Goal: Communication & Community: Answer question/provide support

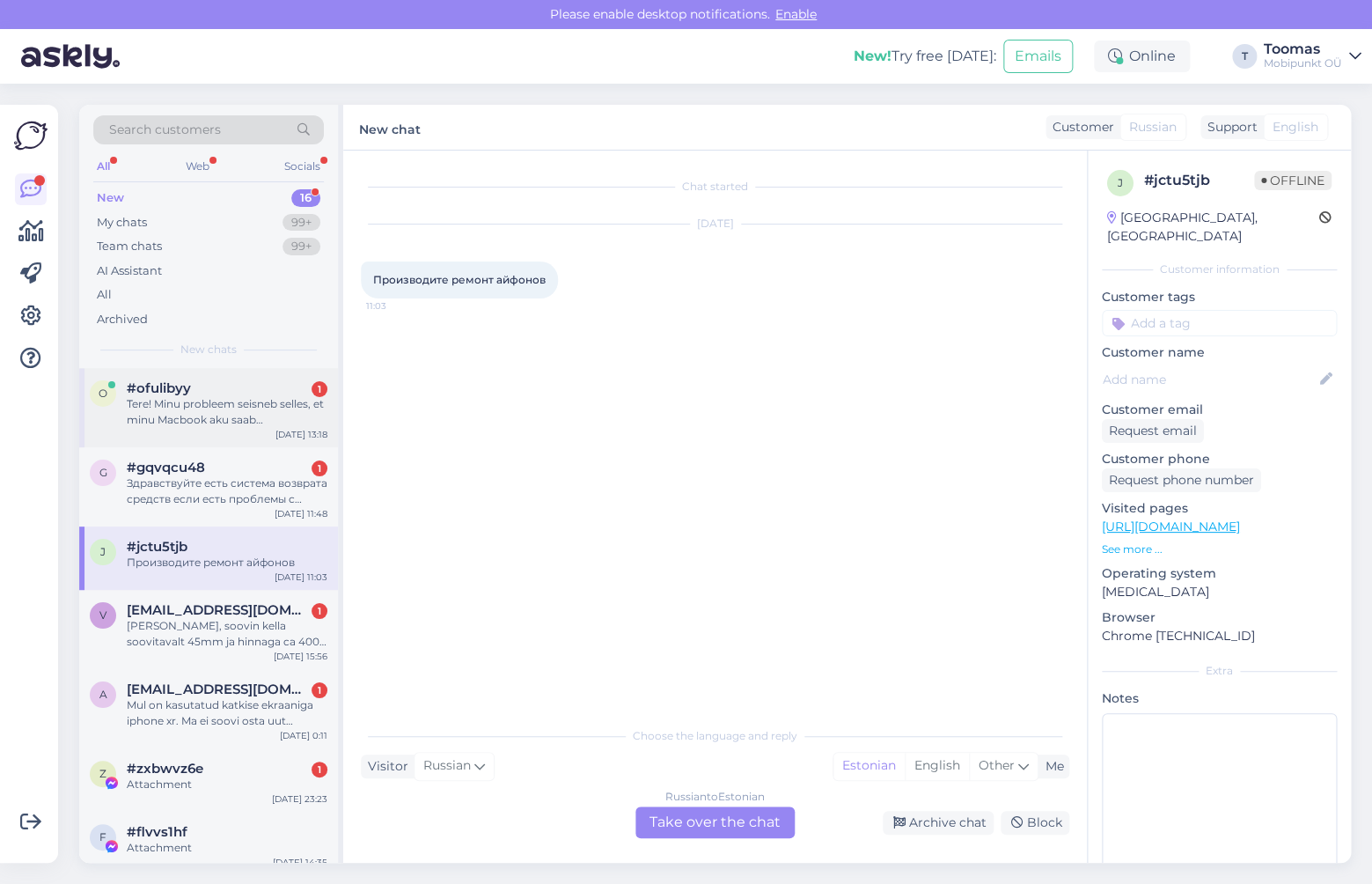
click at [253, 397] on div "Tere! Minu probleem seisneb selles, et minu Macbook aku saab ebanormaalset kiir…" at bounding box center [227, 412] width 200 height 32
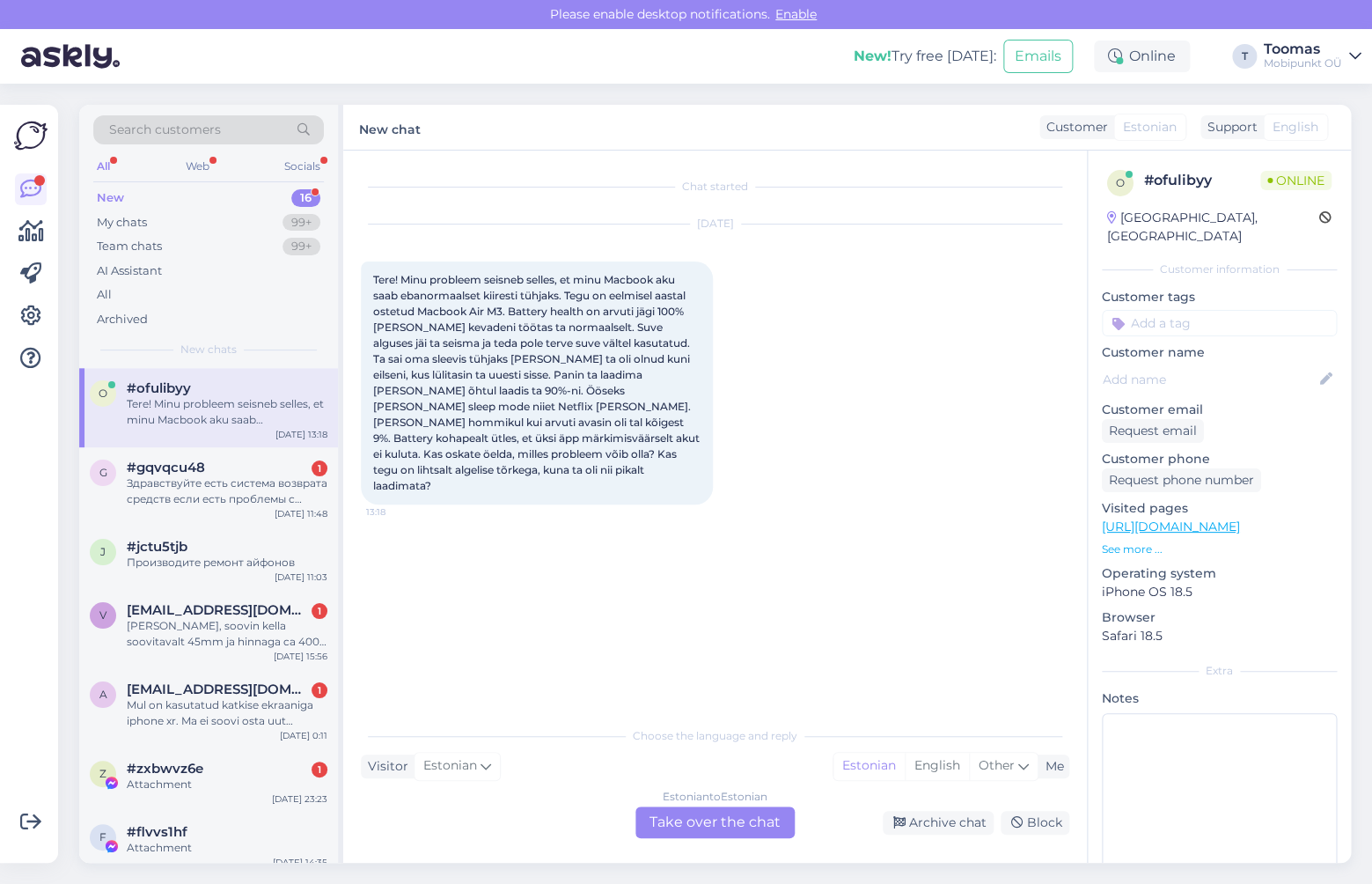
click at [705, 840] on div "Chat started [DATE] Tere! Minu probleem seisneb selles, et minu Macbook aku saa…" at bounding box center [714, 506] width 744 height 712
click at [710, 828] on div "Estonian to Estonian Take over the chat" at bounding box center [715, 822] width 160 height 32
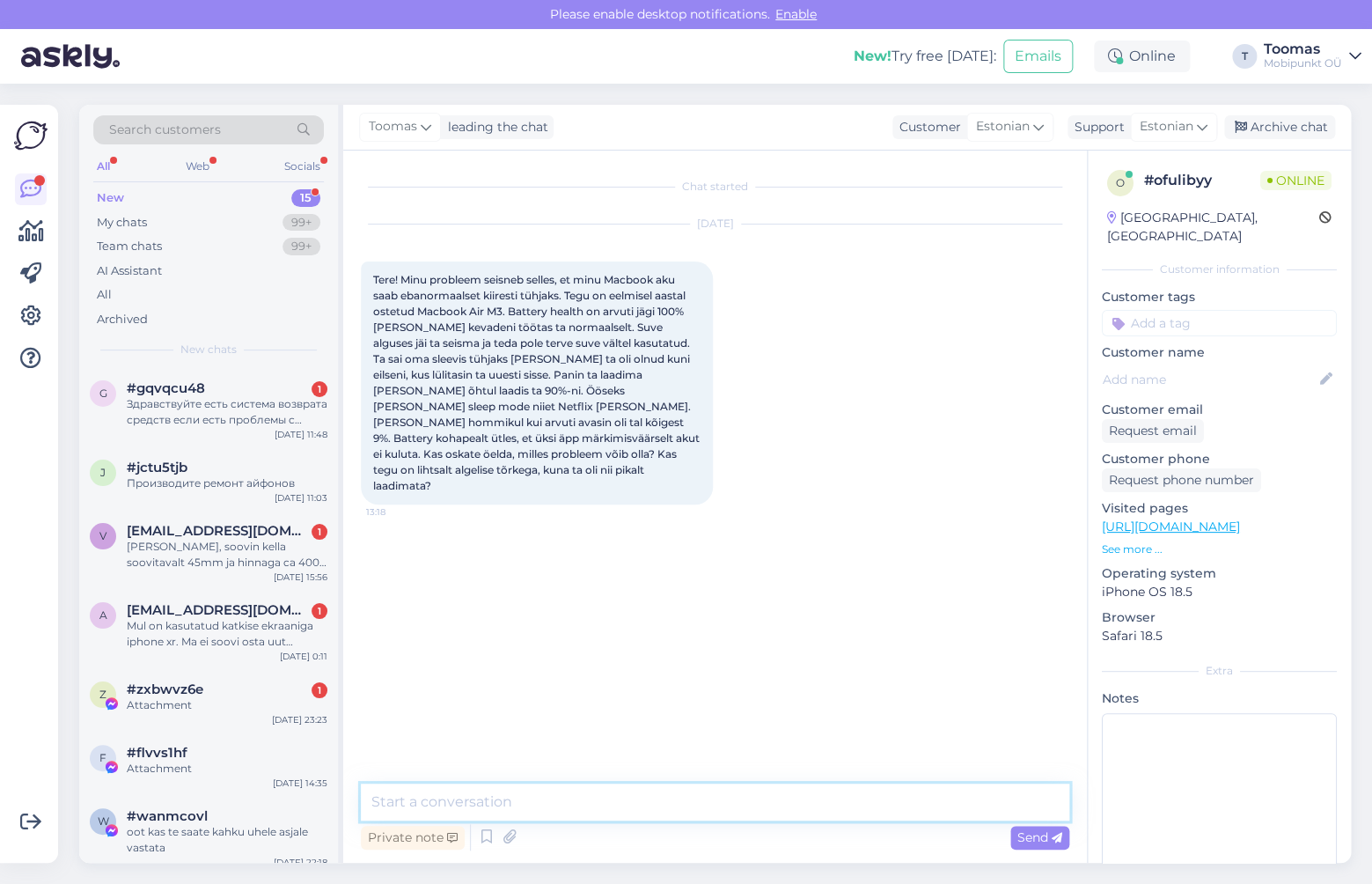
click at [699, 805] on textarea at bounding box center [714, 802] width 708 height 37
type textarea "Tere!"
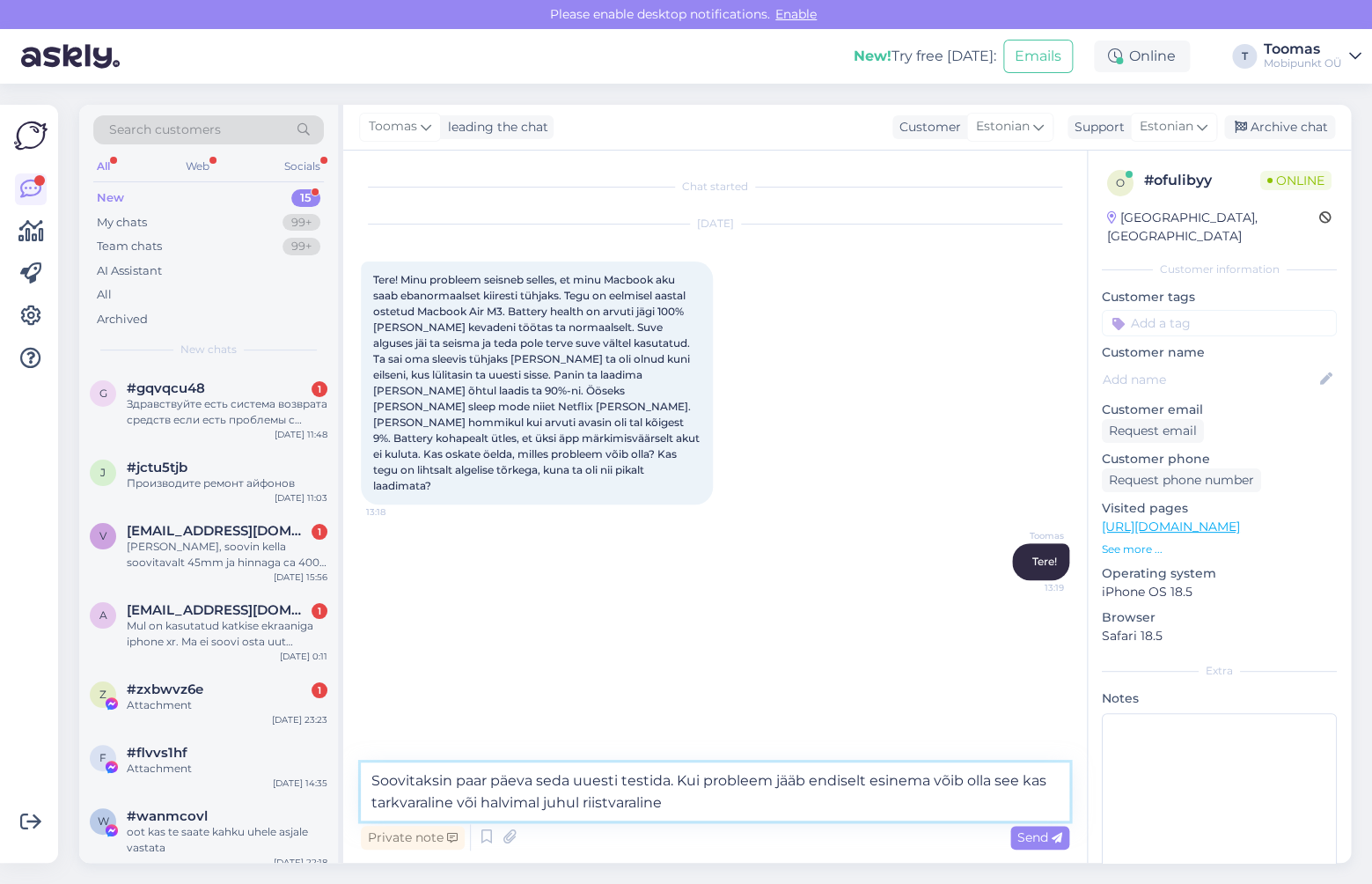
type textarea "Soovitaksin paar päeva seda uuesti testida. Kui probleem jääb endiselt esinema …"
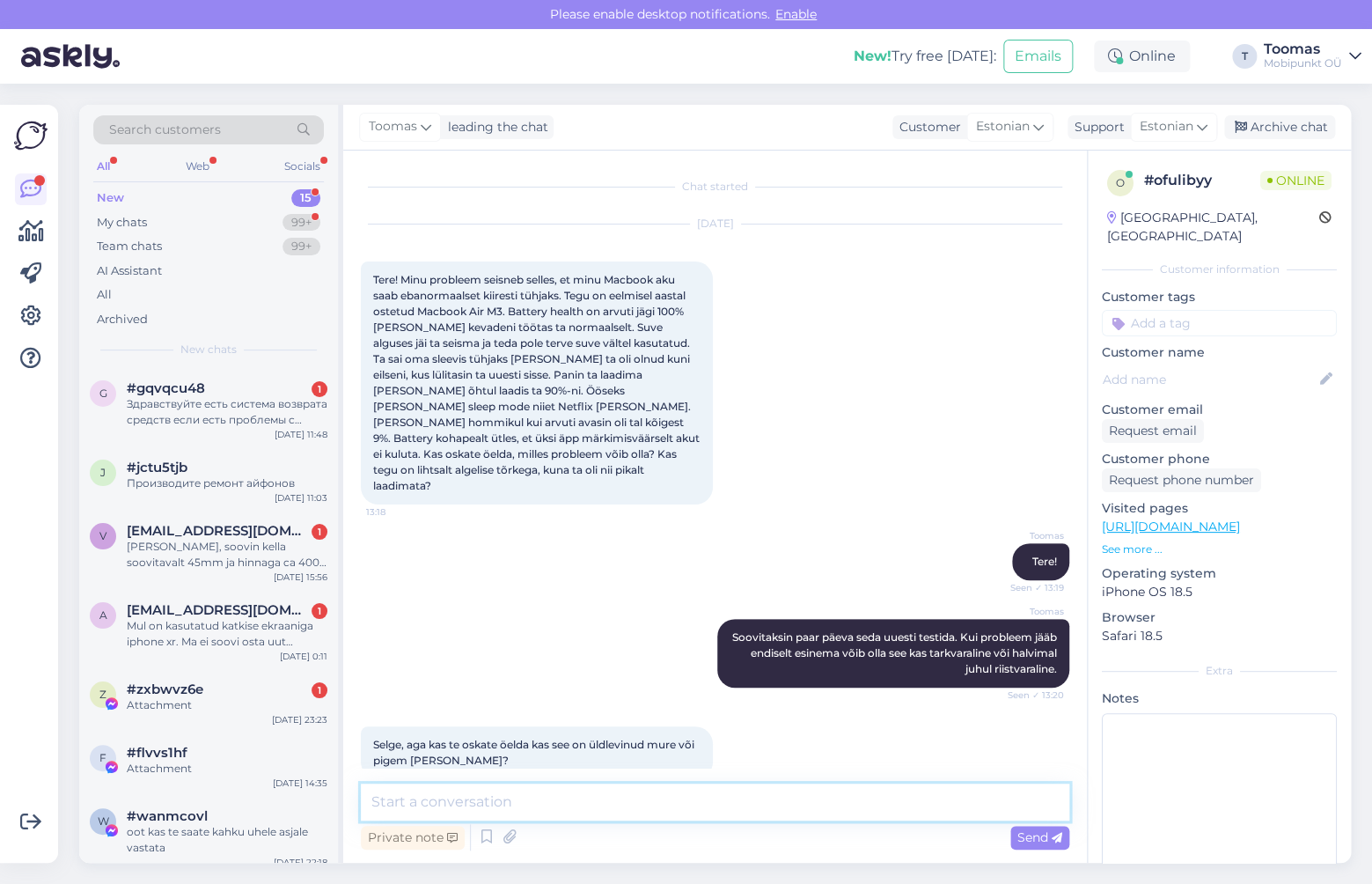
click at [439, 799] on textarea at bounding box center [714, 802] width 708 height 37
type textarea "Pigem [PERSON_NAME] asi."
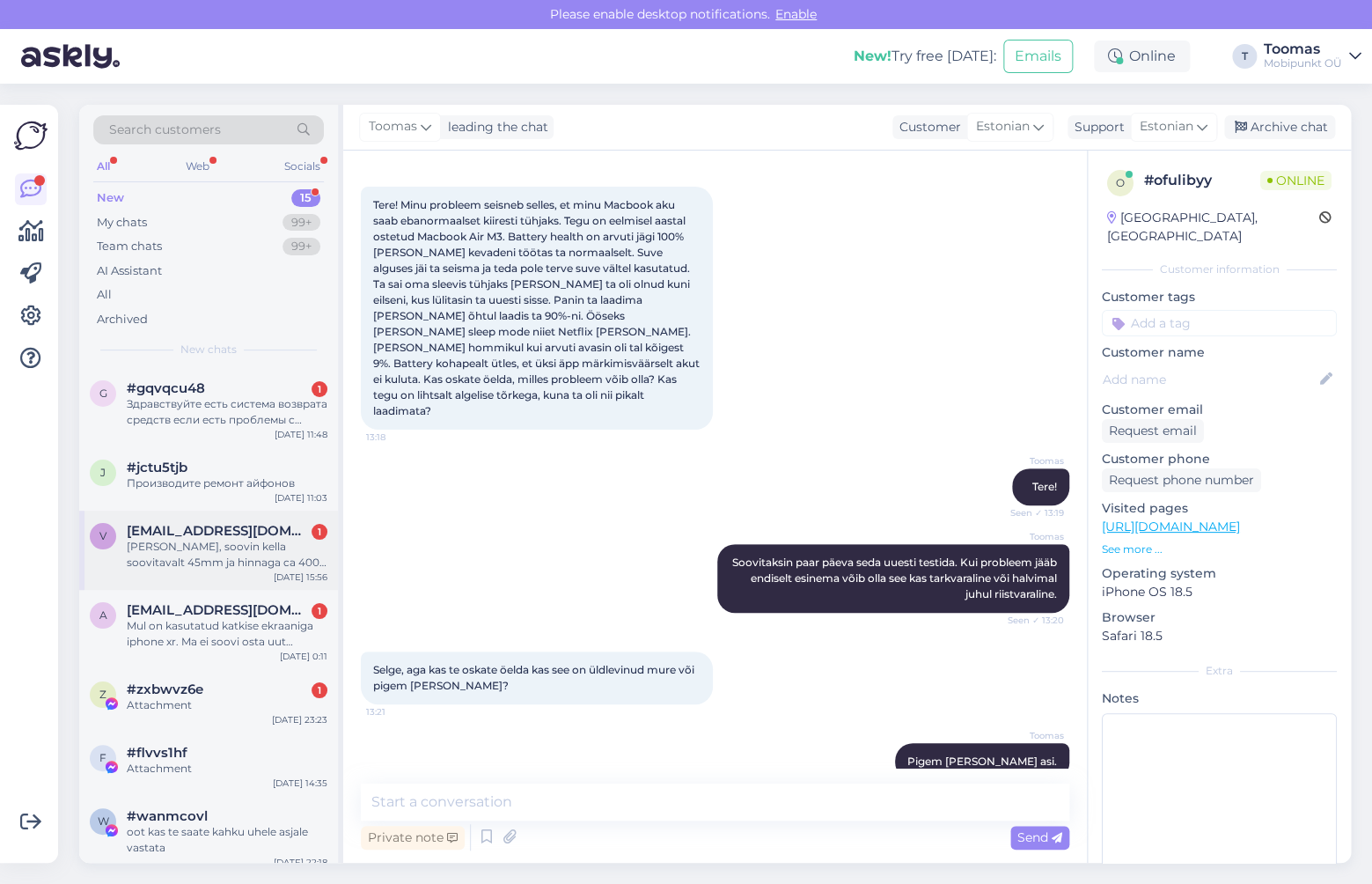
click at [210, 526] on span "[EMAIL_ADDRESS][DOMAIN_NAME]" at bounding box center [218, 531] width 183 height 16
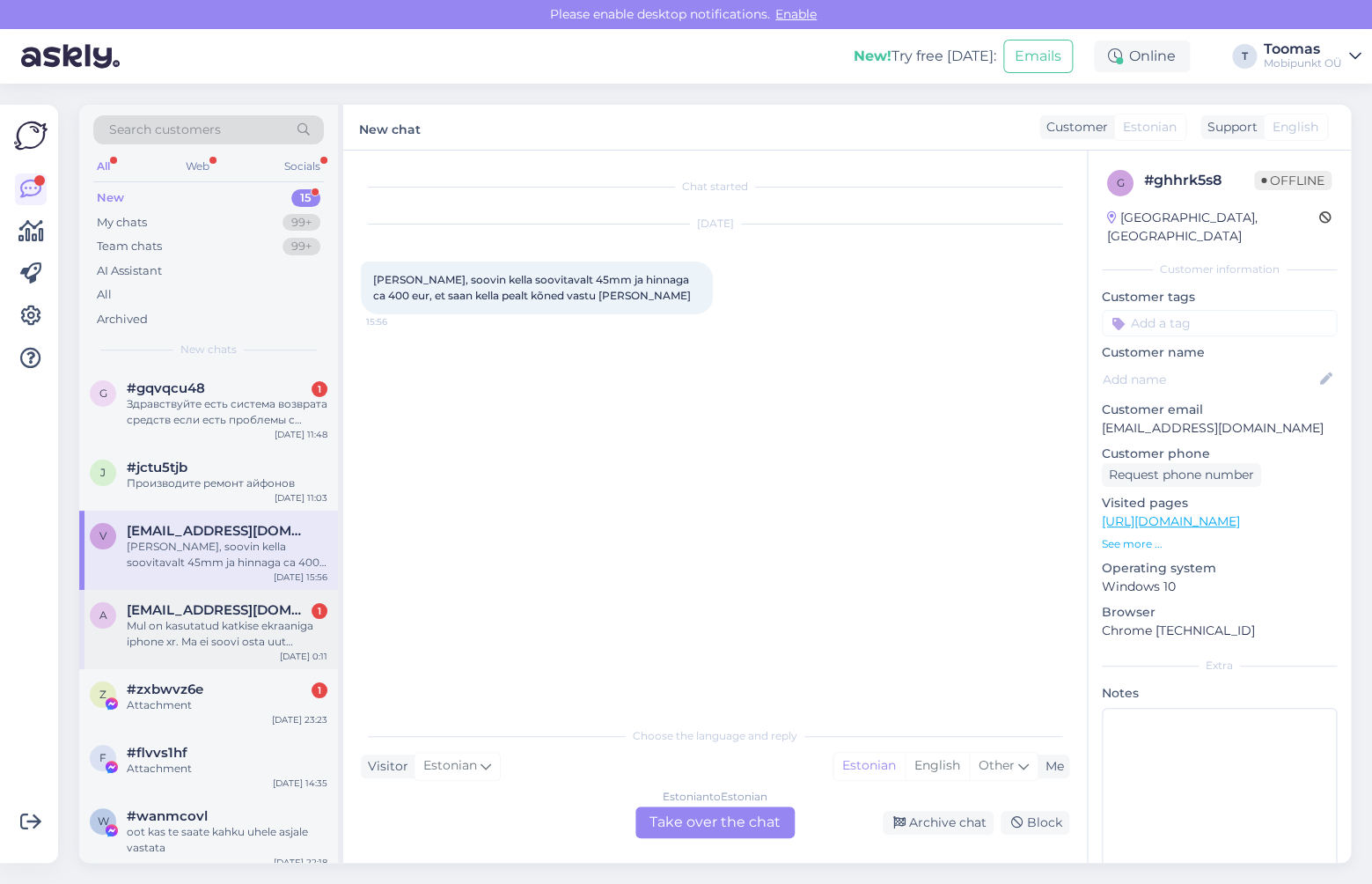
click at [196, 619] on div "Mul on kasutatud katkise ekraaniga iphone xr. Ma ei soovi osta uut telefoni see…" at bounding box center [227, 634] width 200 height 32
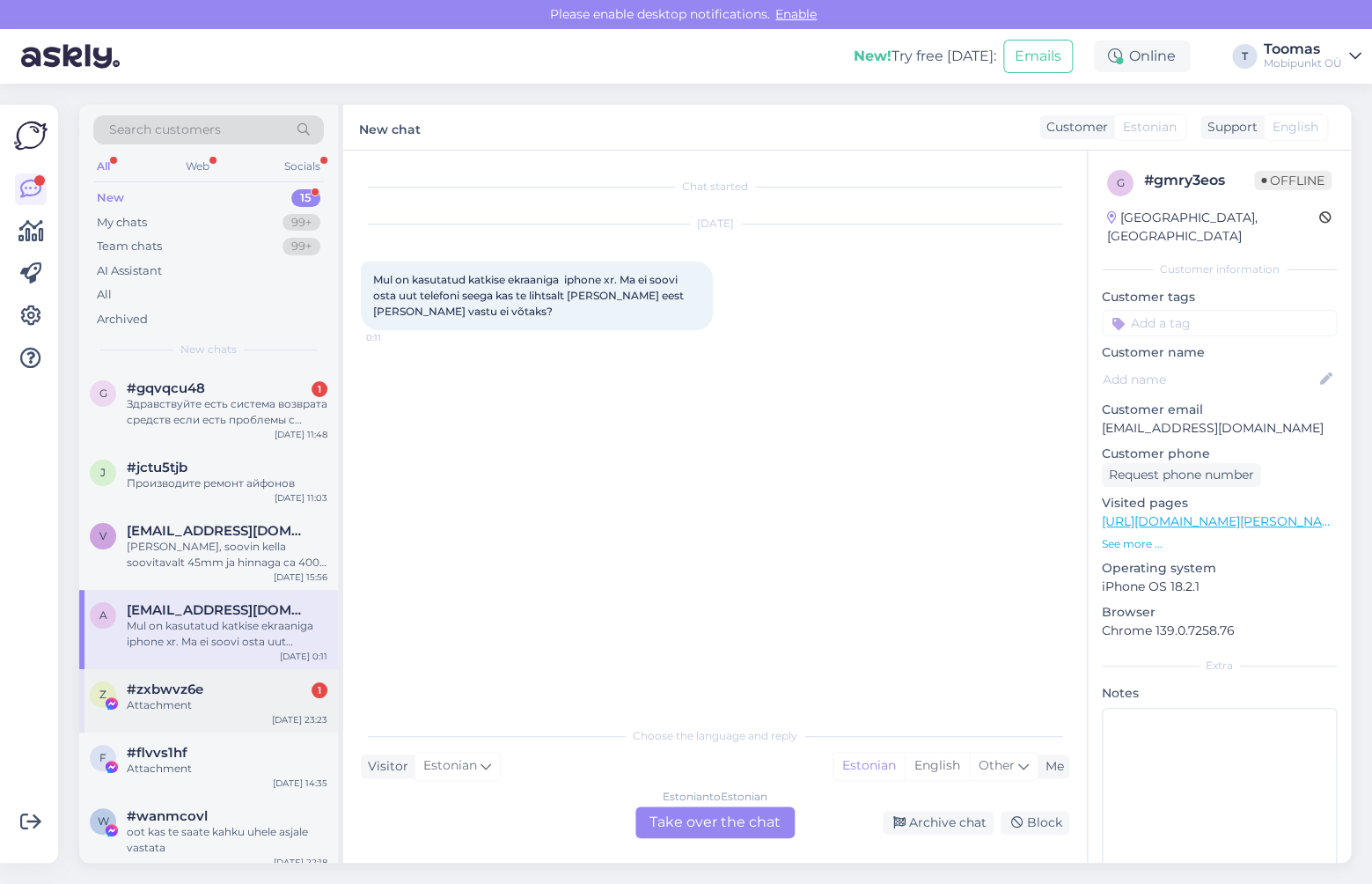
click at [186, 719] on div "z #zxbwvz6e 1 Attachment [DATE] 23:23" at bounding box center [208, 700] width 259 height 63
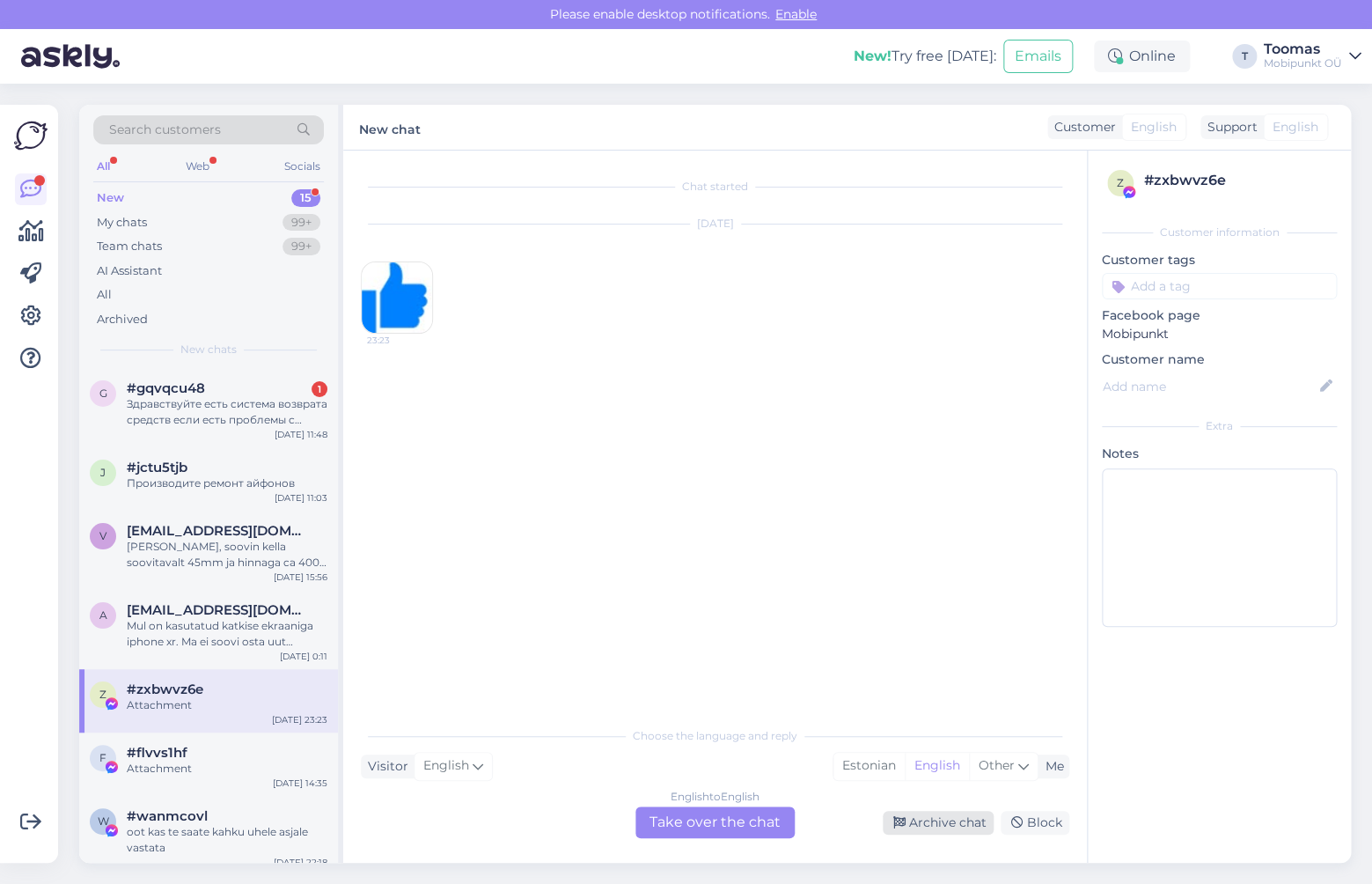
click at [916, 818] on div "Archive chat" at bounding box center [938, 822] width 111 height 24
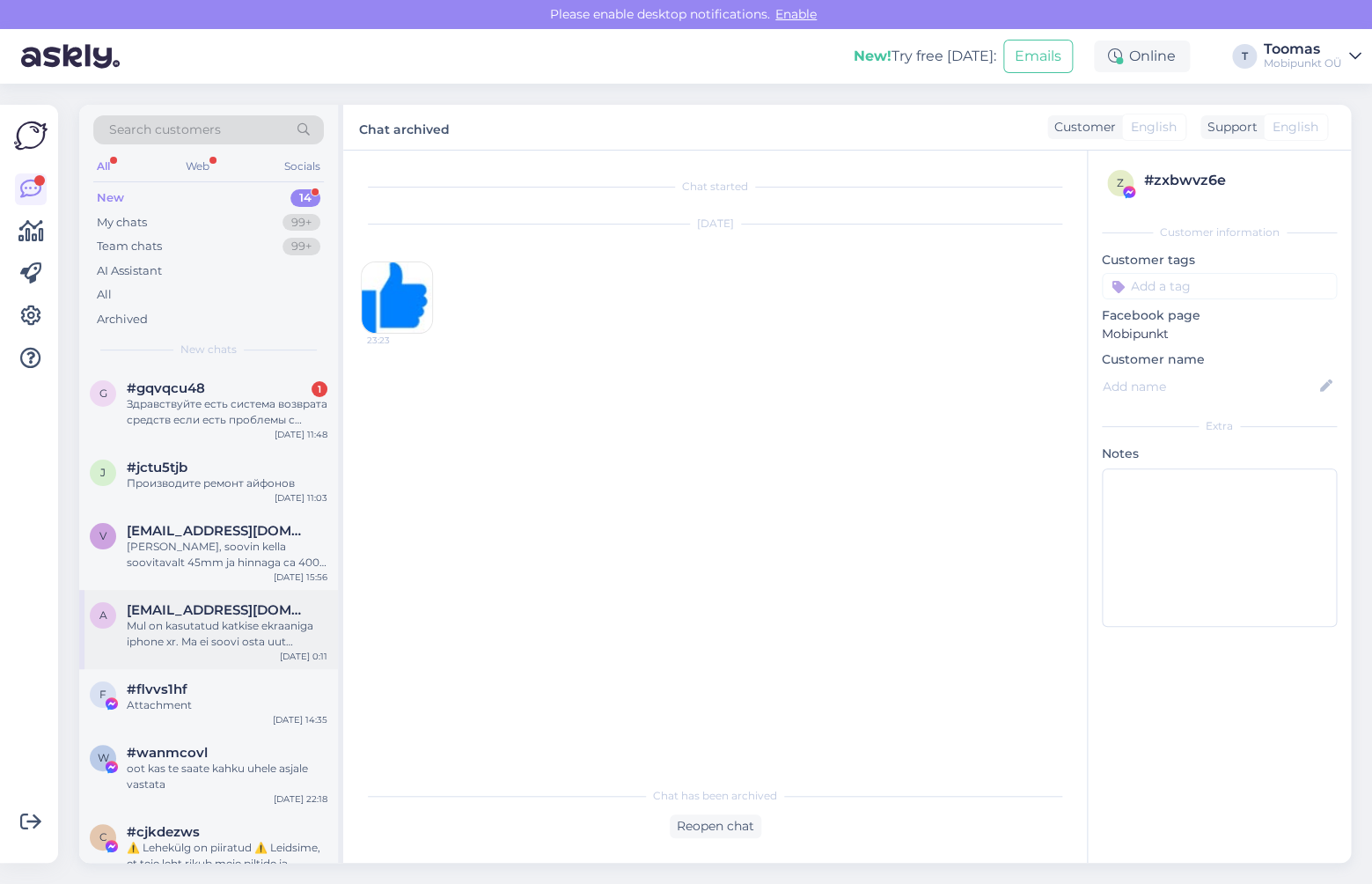
click at [232, 636] on div "Mul on kasutatud katkise ekraaniga iphone xr. Ma ei soovi osta uut telefoni see…" at bounding box center [227, 634] width 200 height 32
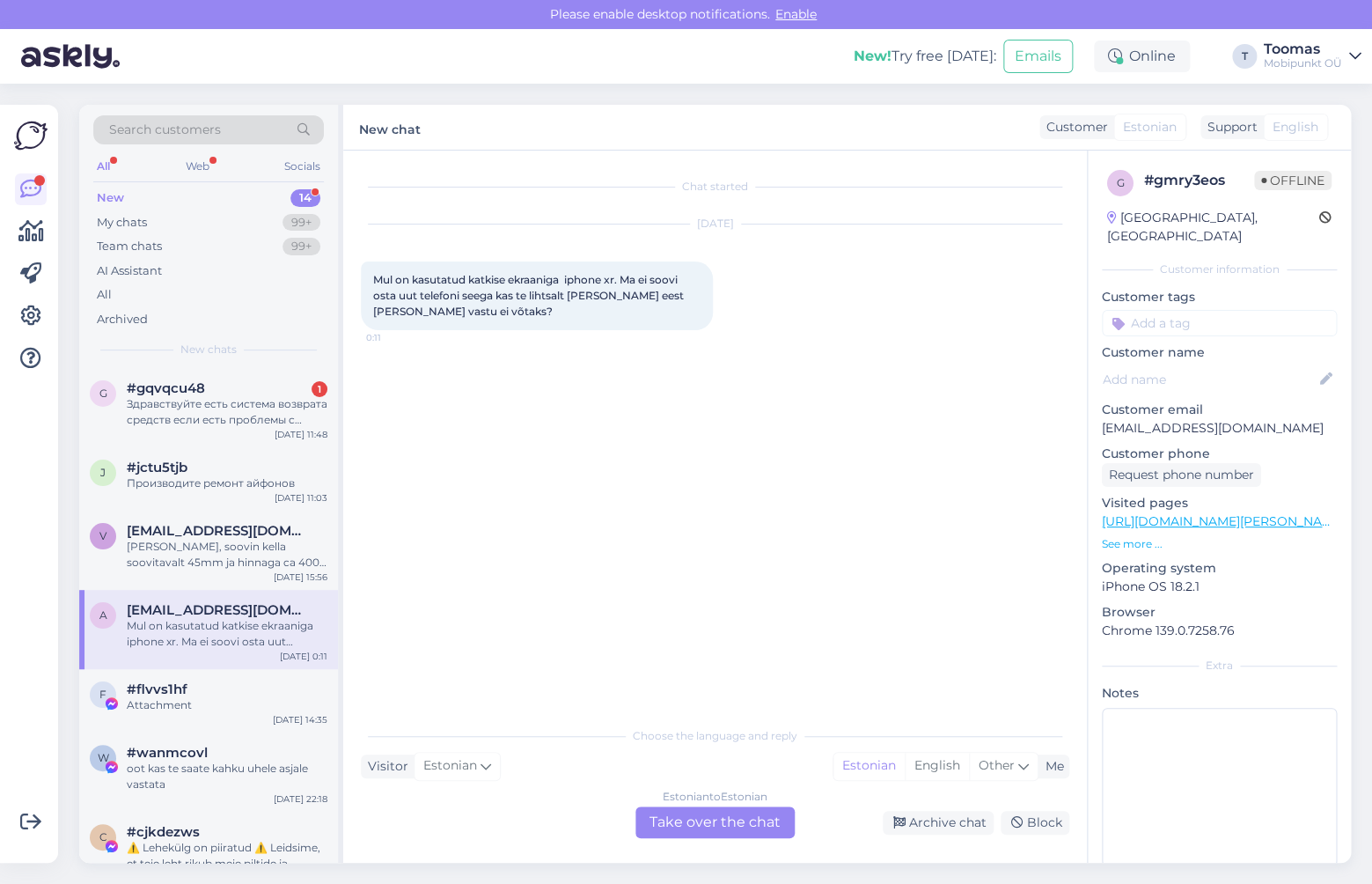
click at [731, 816] on div "Estonian to Estonian Take over the chat" at bounding box center [715, 822] width 160 height 32
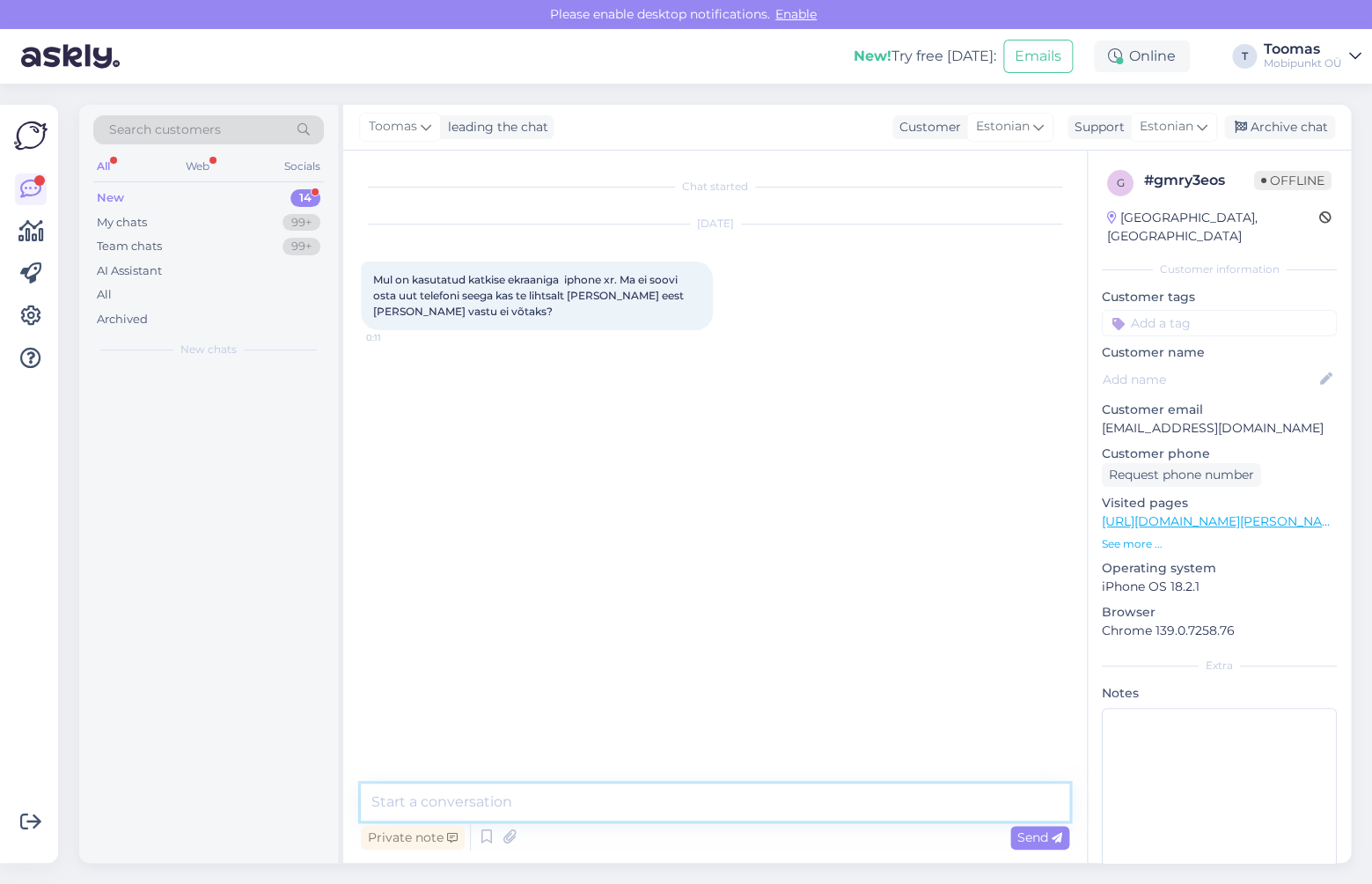
click at [733, 814] on textarea at bounding box center [714, 802] width 708 height 37
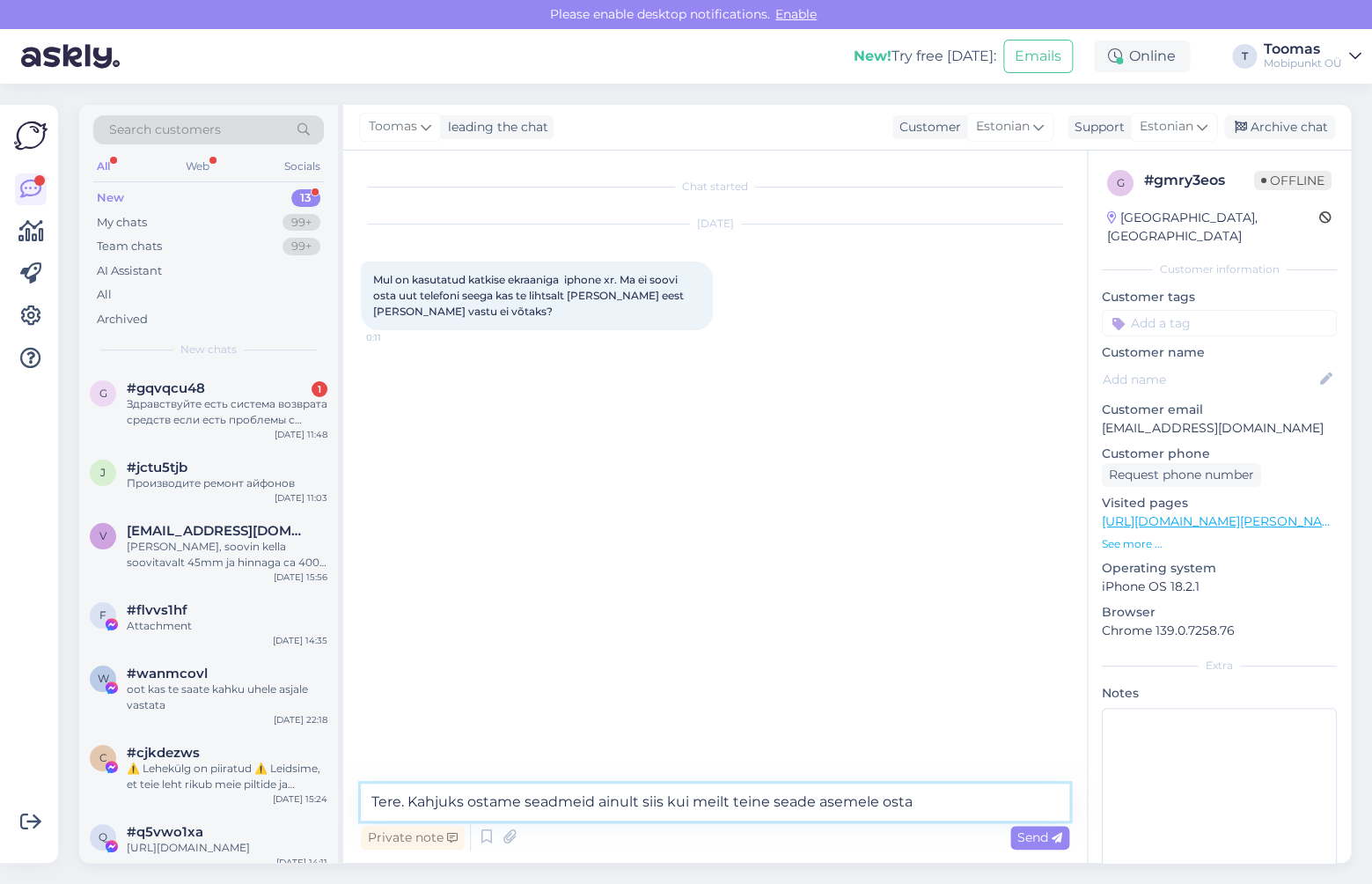
type textarea "Tere. Kahjuks ostame seadmeid ainult siis kui meilt teine seade asemele osta."
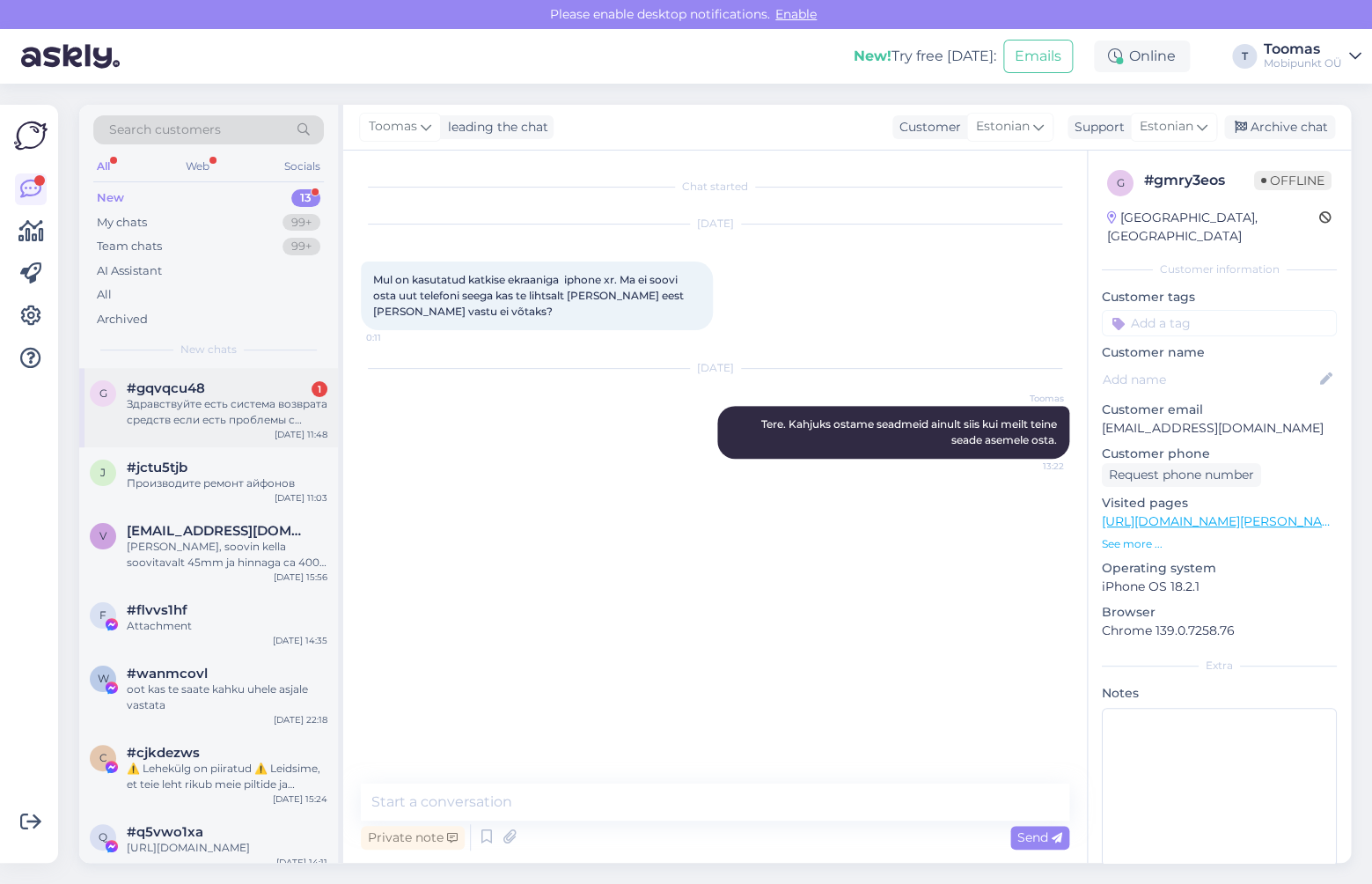
click at [222, 380] on div "g #gqvqcu48 1 Здравствуйте есть система возврата средств если есть проблемы с т…" at bounding box center [208, 407] width 259 height 79
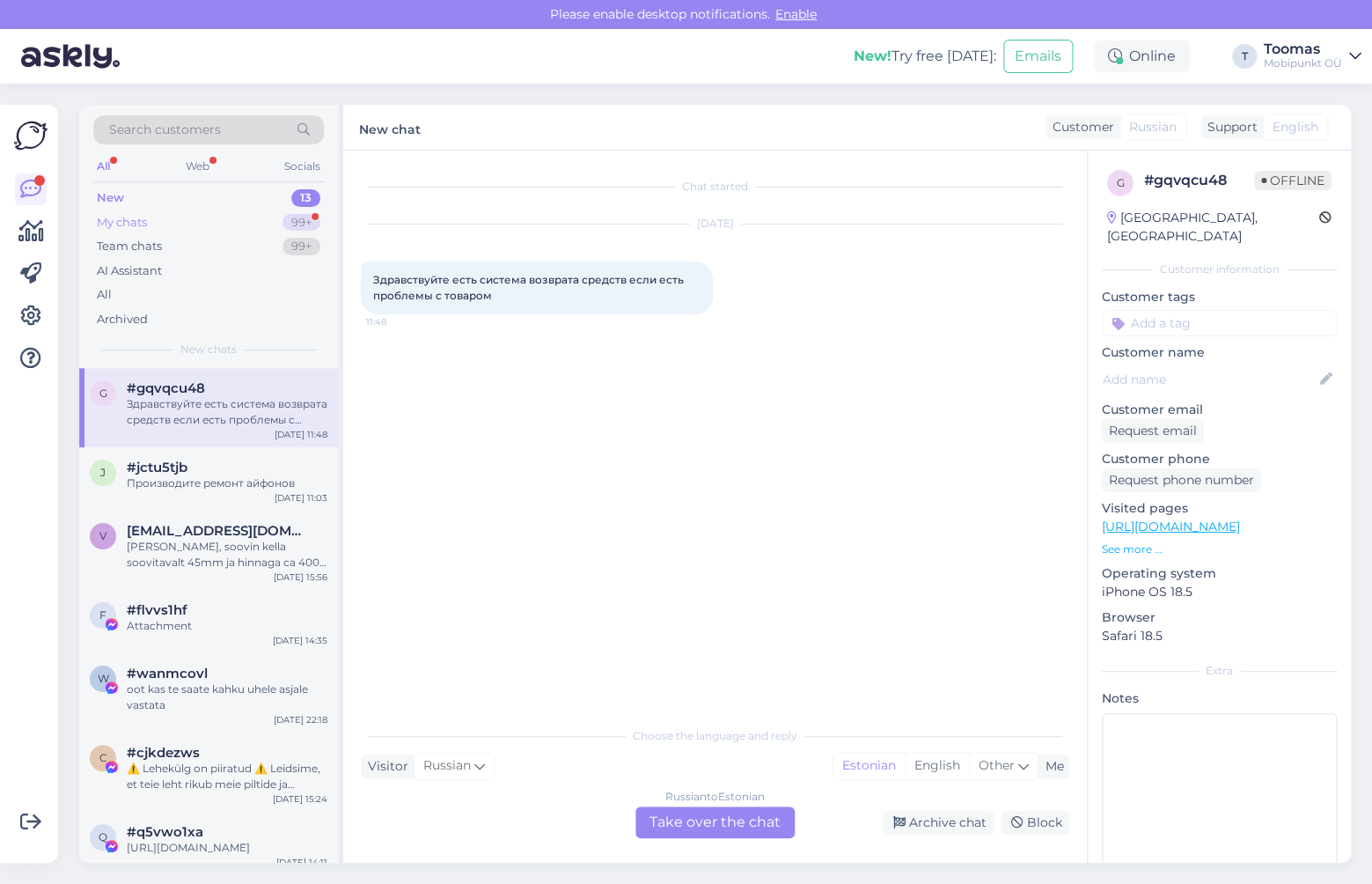
click at [291, 232] on div "My chats 99+" at bounding box center [208, 223] width 230 height 25
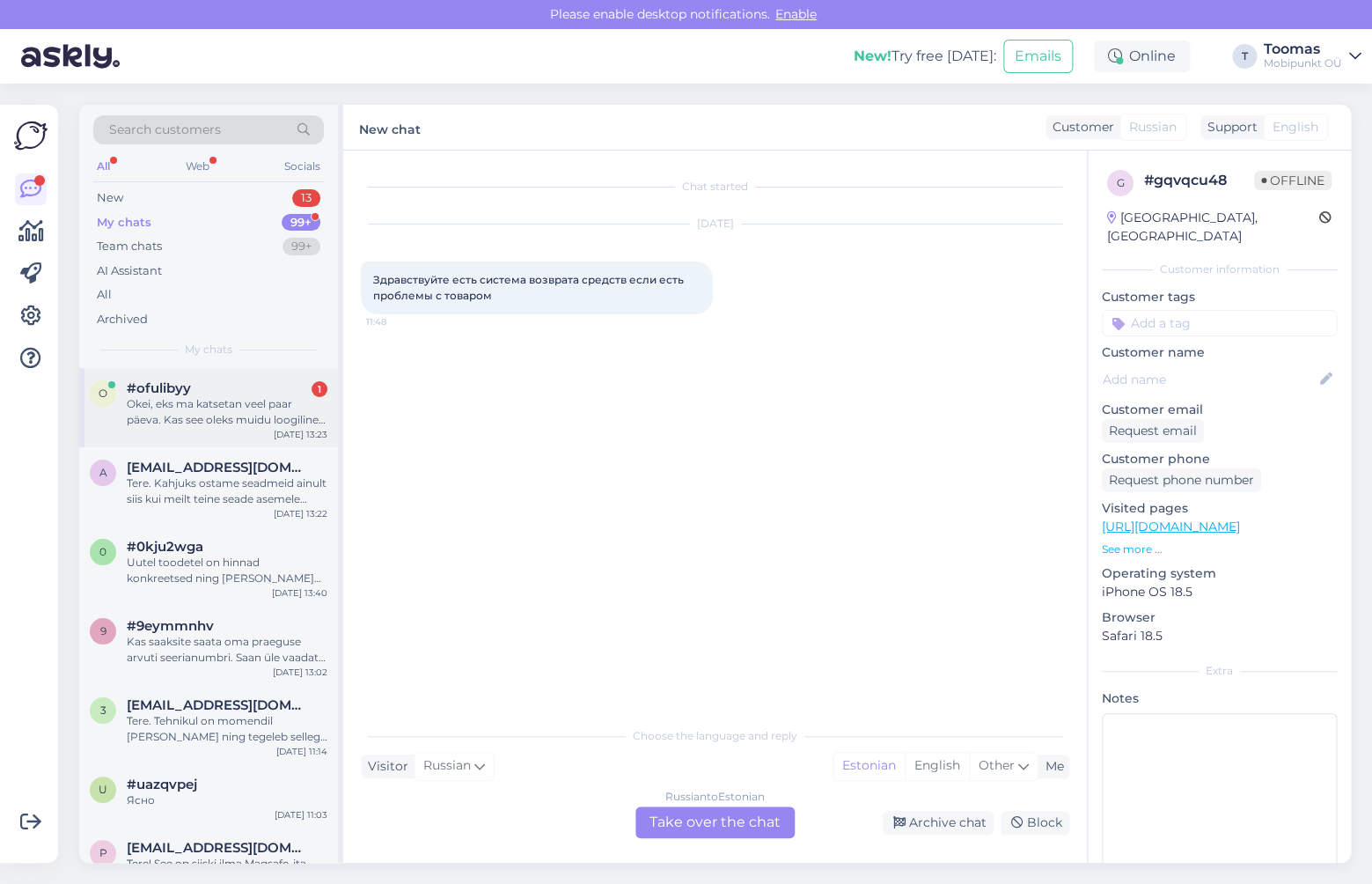
click at [252, 411] on div "Okei, eks ma katsetan veel paar päeva. Kas see oleks muidu loogiline, et pikast…" at bounding box center [227, 412] width 200 height 32
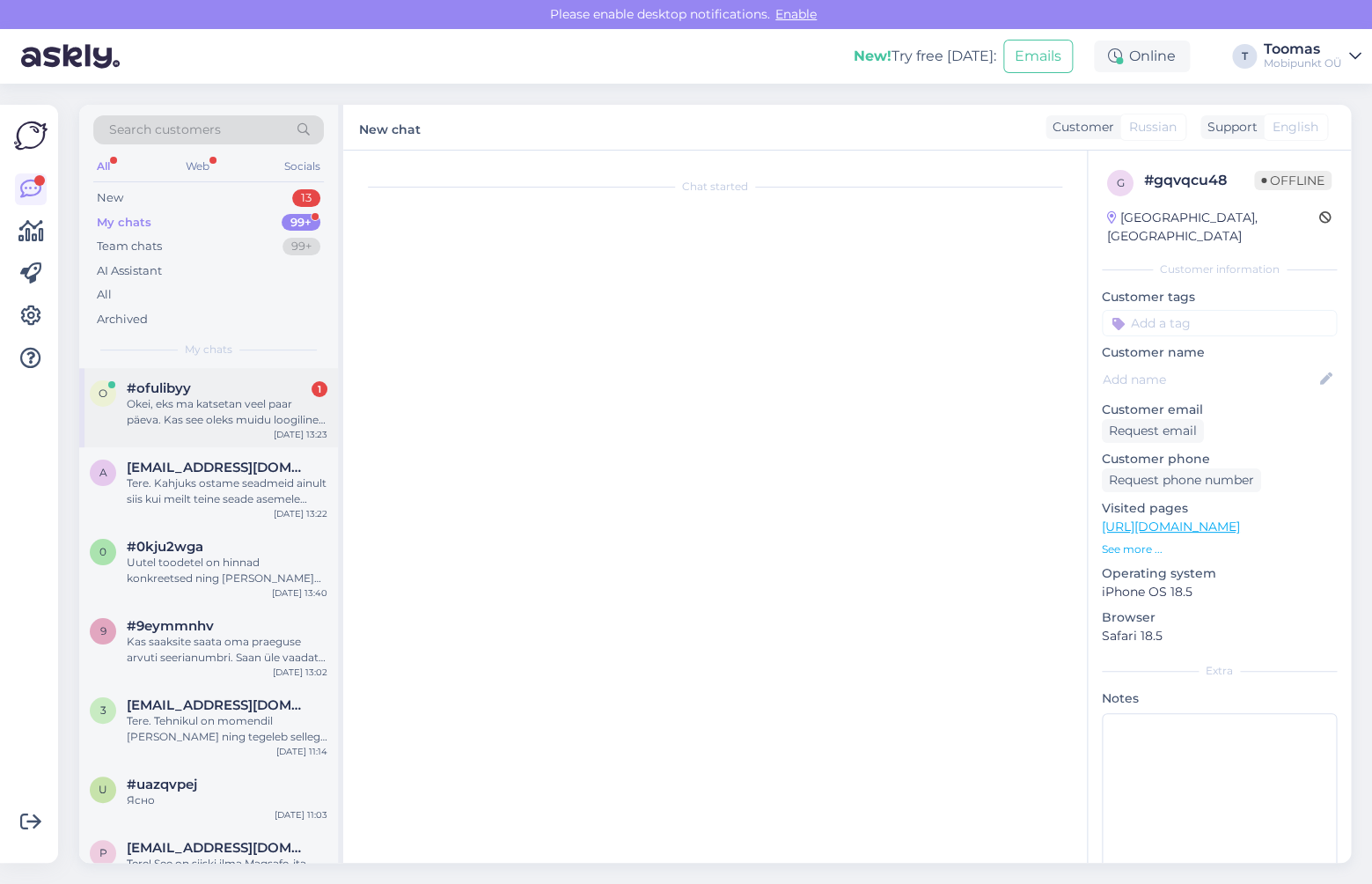
scroll to position [198, 0]
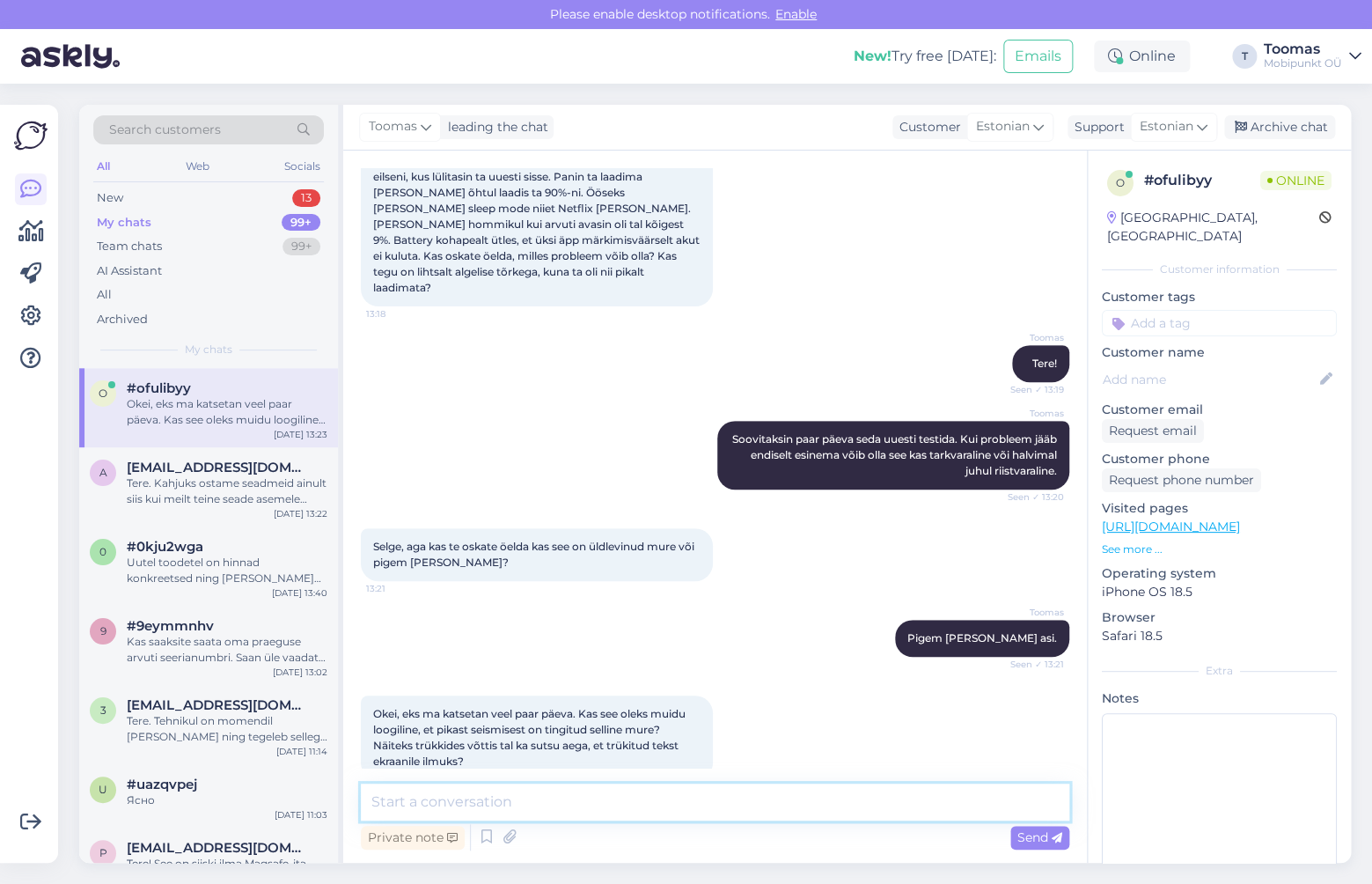
click at [626, 792] on textarea at bounding box center [714, 802] width 708 height 37
click at [465, 790] on textarea at bounding box center [714, 802] width 708 height 37
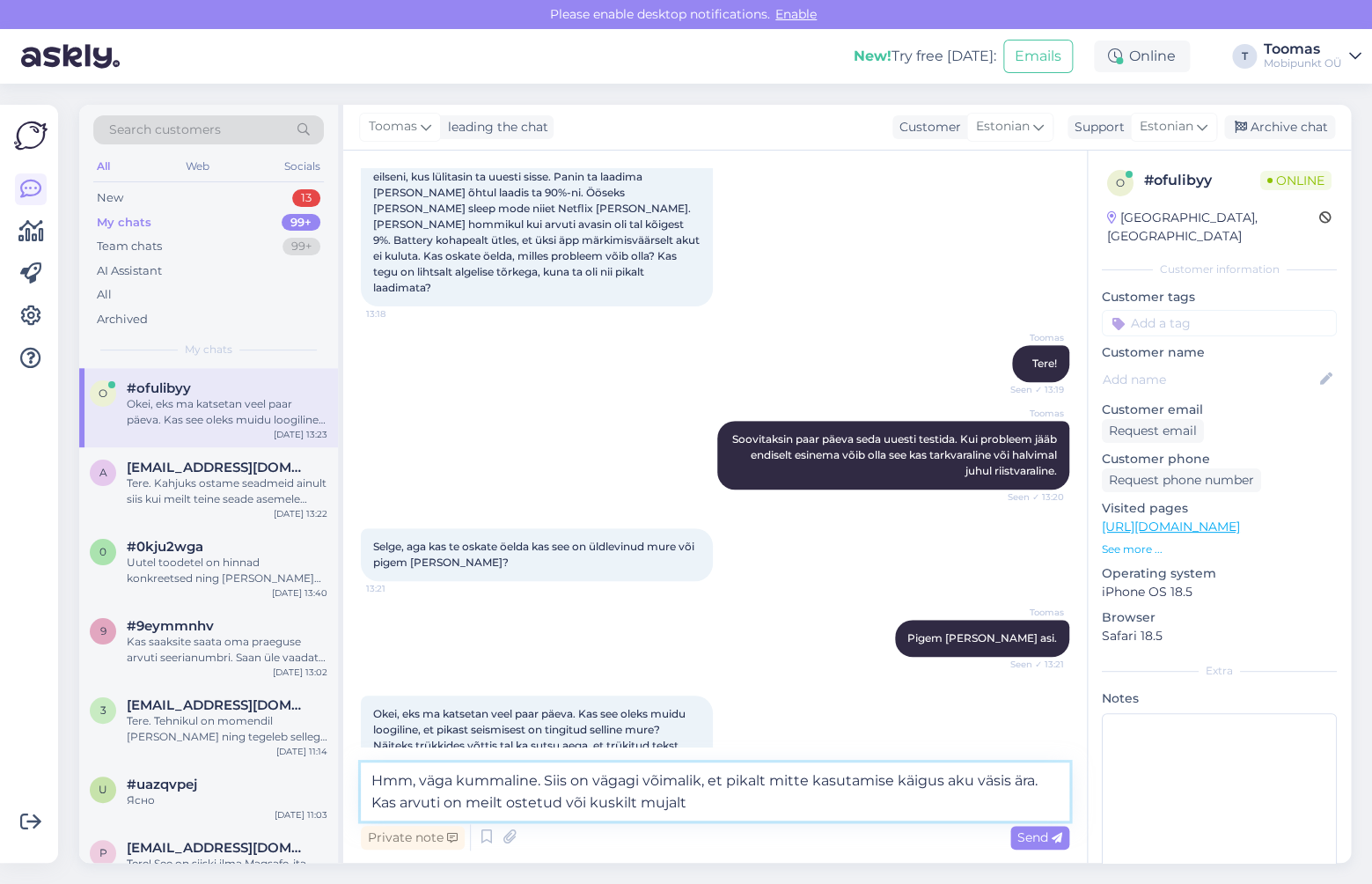
type textarea "Hmm, väga kummaline. Siis on vägagi võimalik, et pikalt mitte kasutamise käigus…"
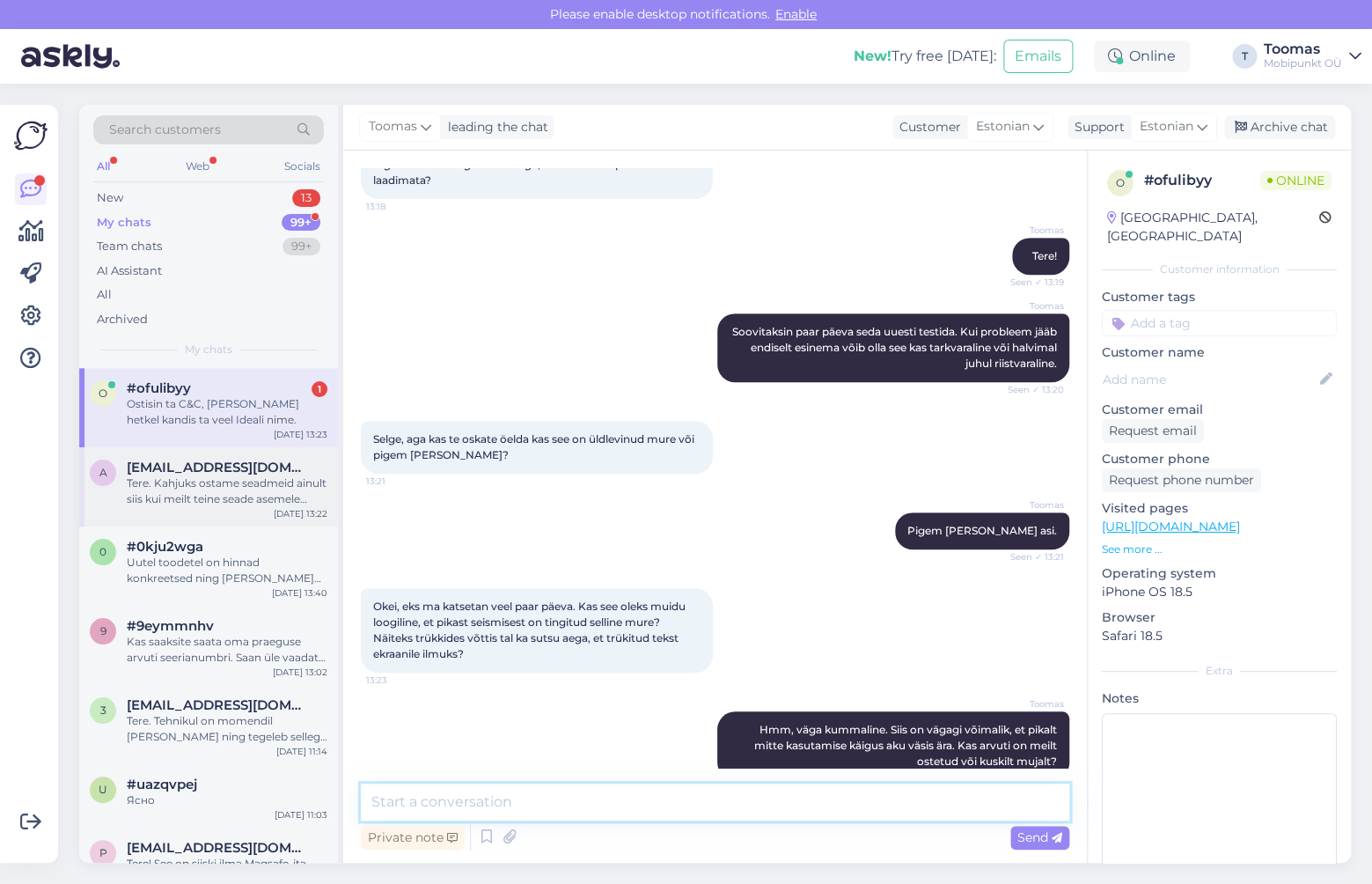
scroll to position [381, 0]
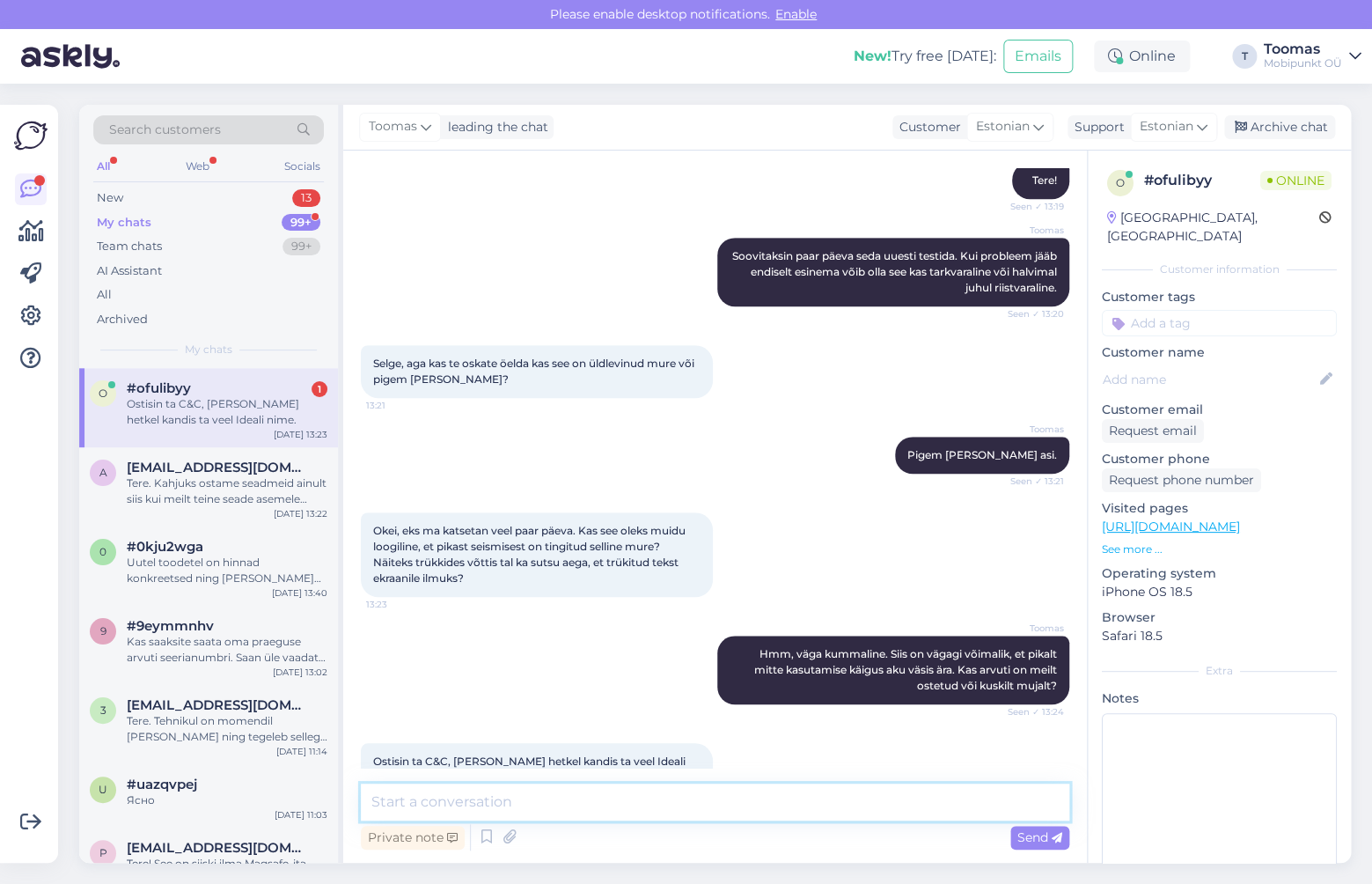
click at [644, 802] on textarea at bounding box center [714, 802] width 708 height 37
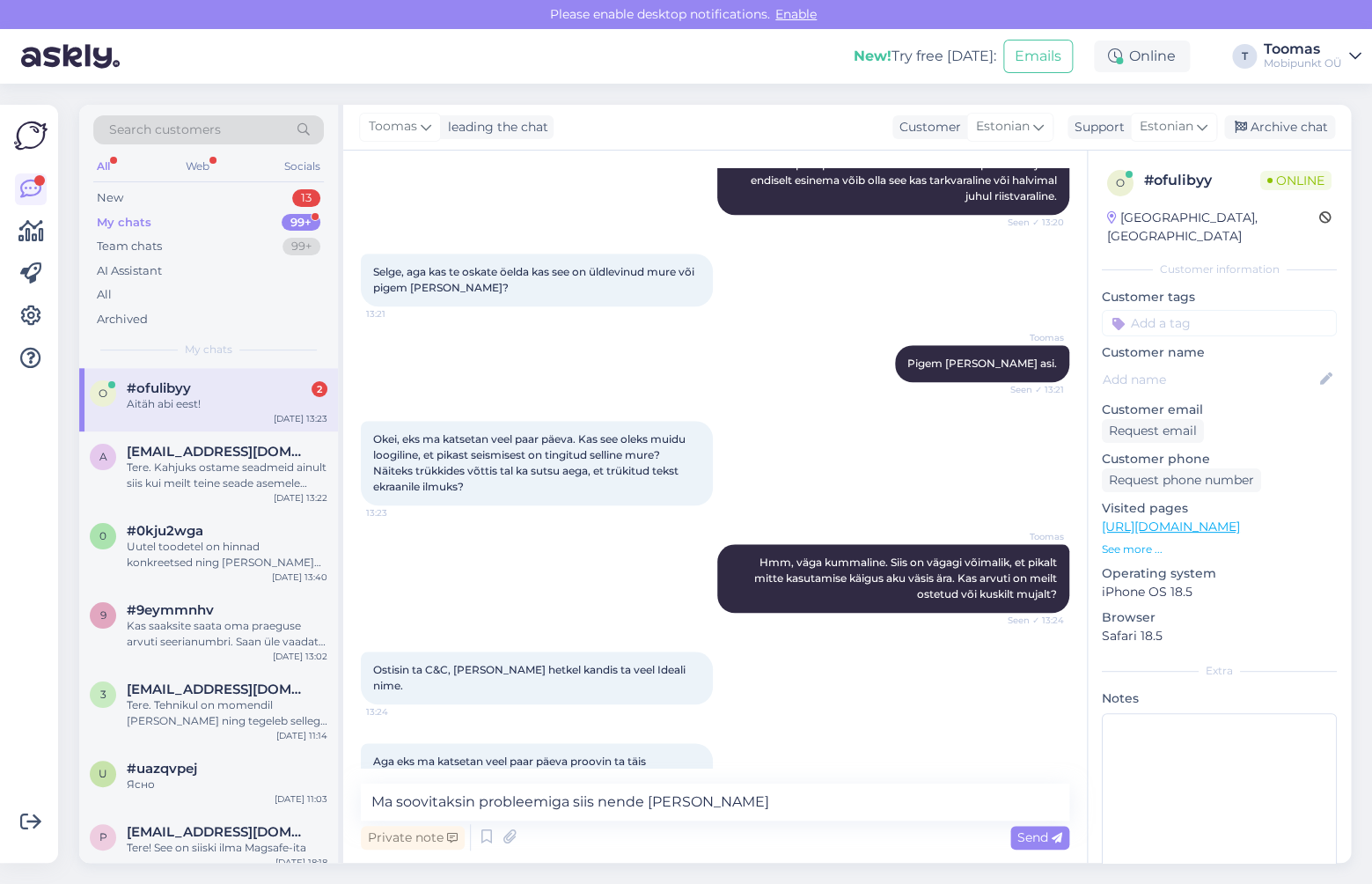
scroll to position [548, 0]
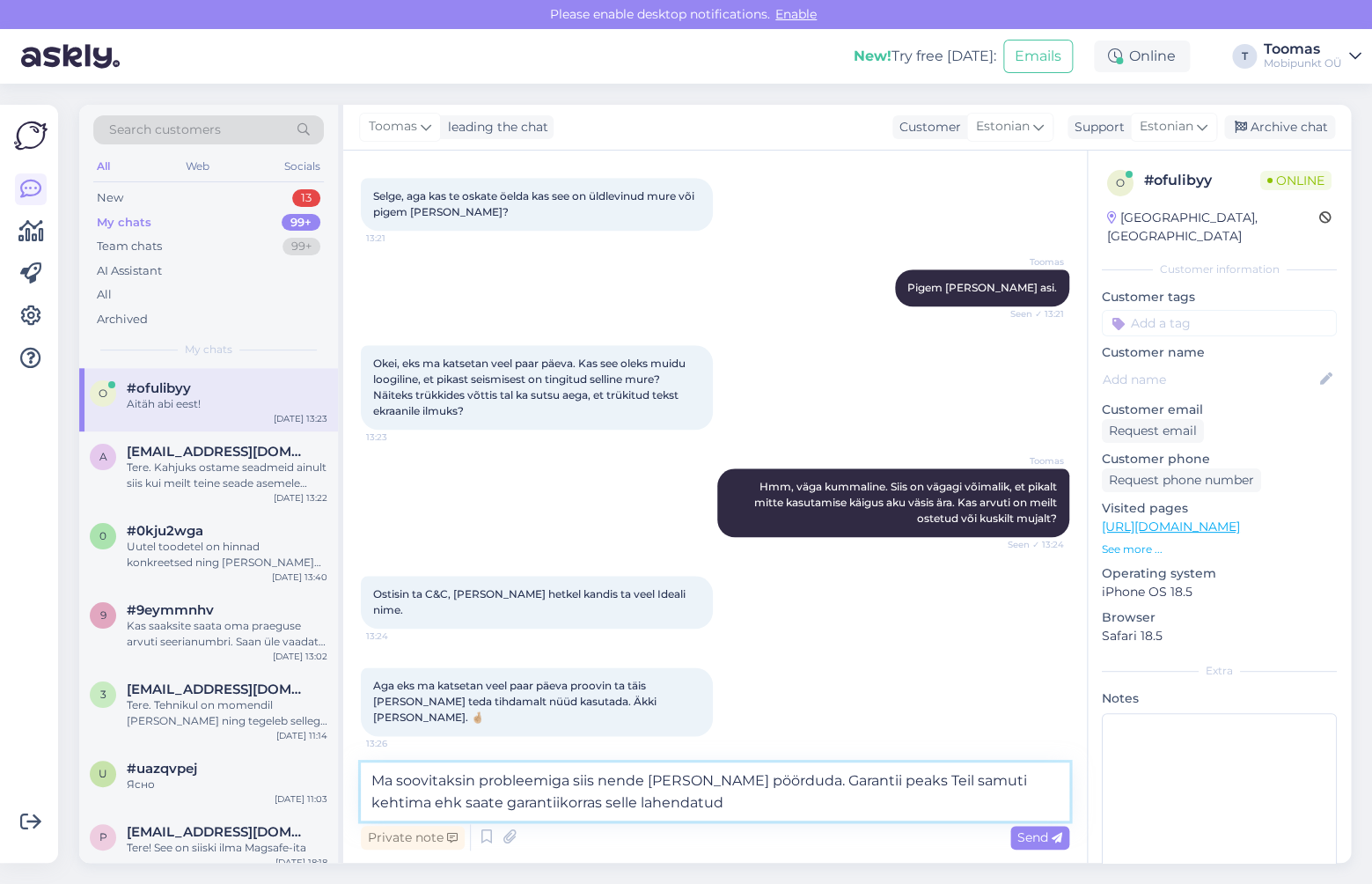
click at [401, 802] on textarea "Ma soovitaksin probleemiga siis nende [PERSON_NAME] pöörduda. Garantii peaks Te…" at bounding box center [714, 792] width 708 height 59
type textarea "Ma soovitaksin probleemiga siis nende [PERSON_NAME] pöörduda. [GEOGRAPHIC_DATA]…"
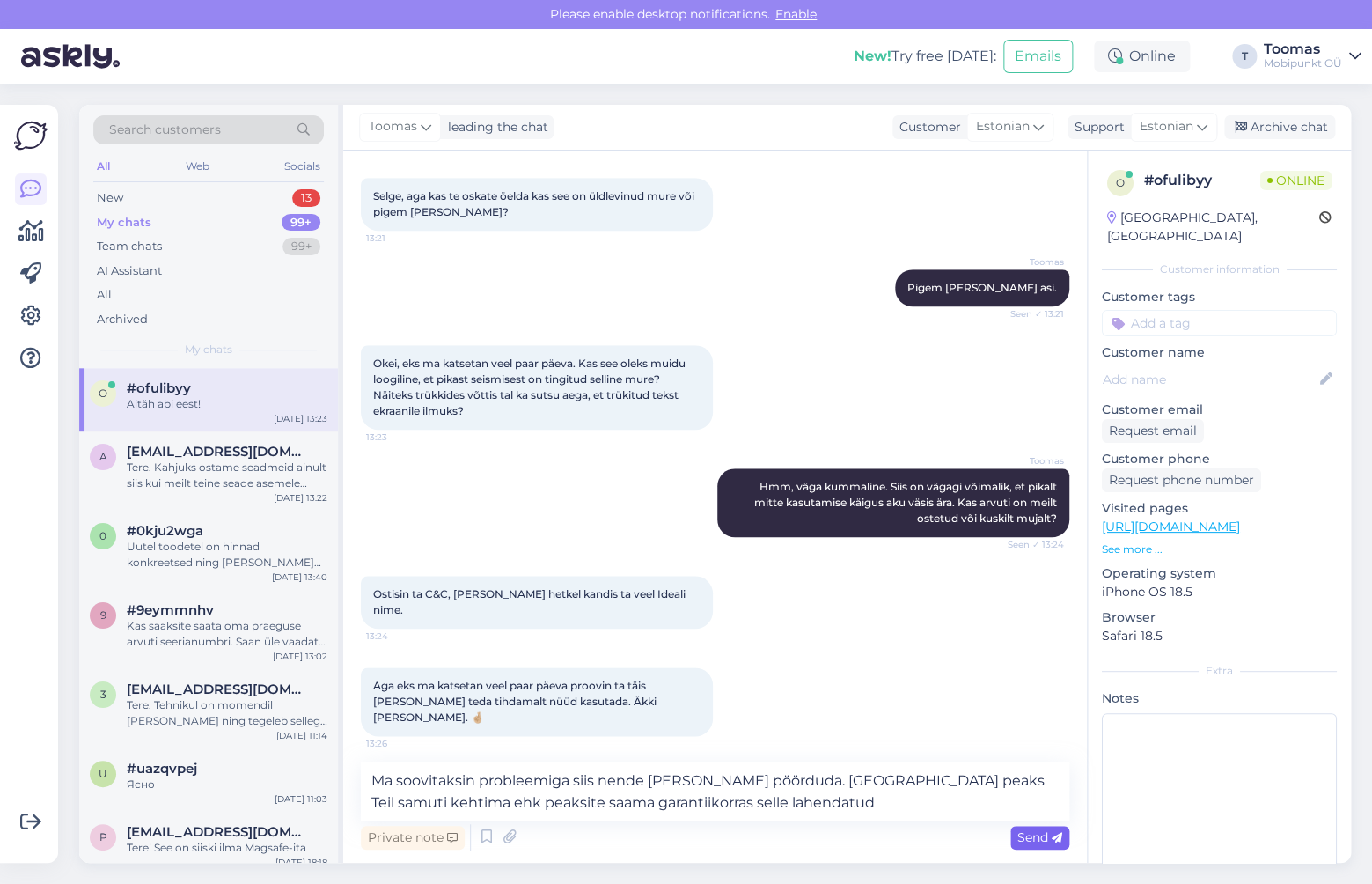
click at [1063, 849] on div "Send" at bounding box center [1040, 837] width 59 height 24
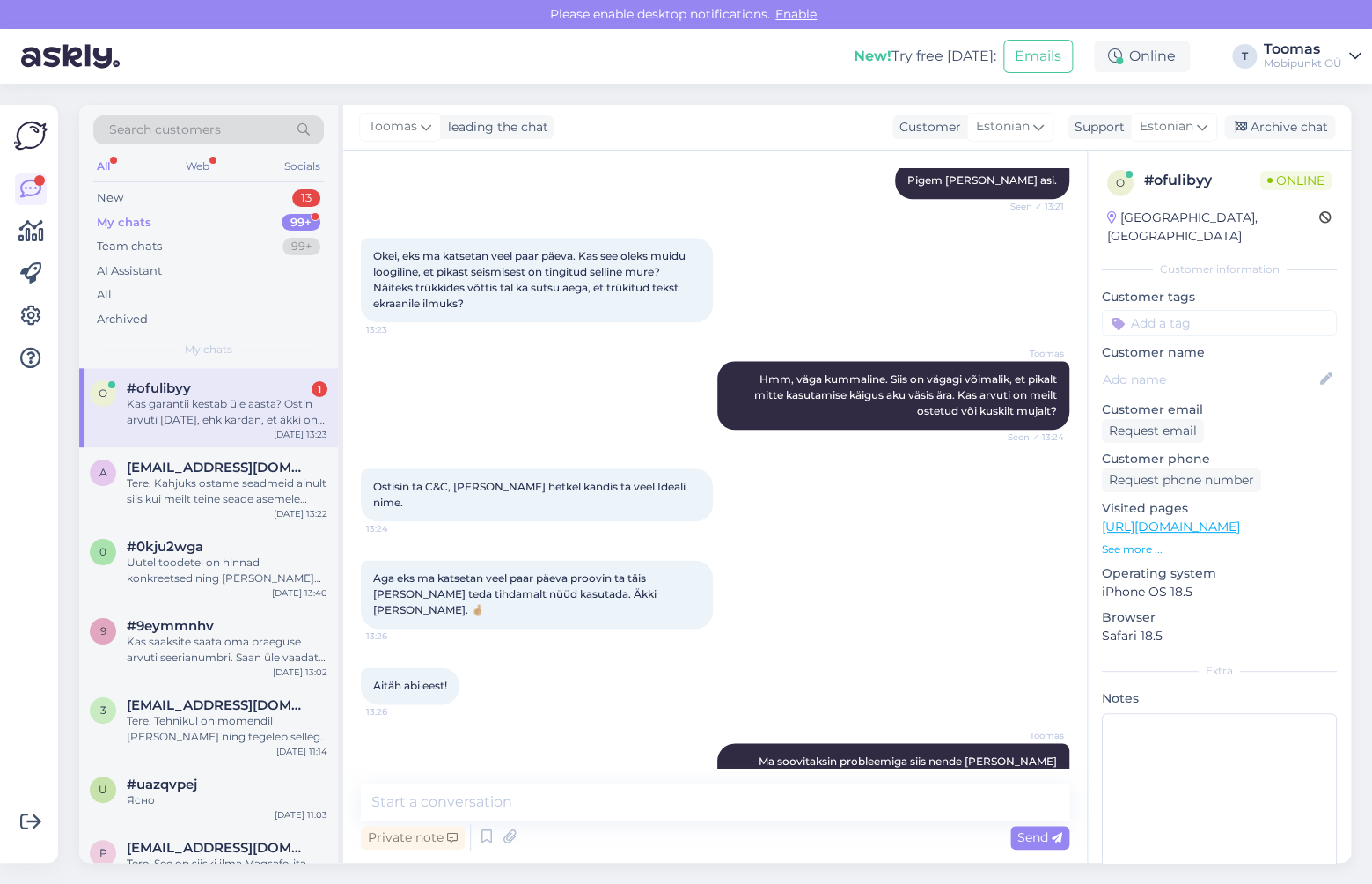
scroll to position [747, 0]
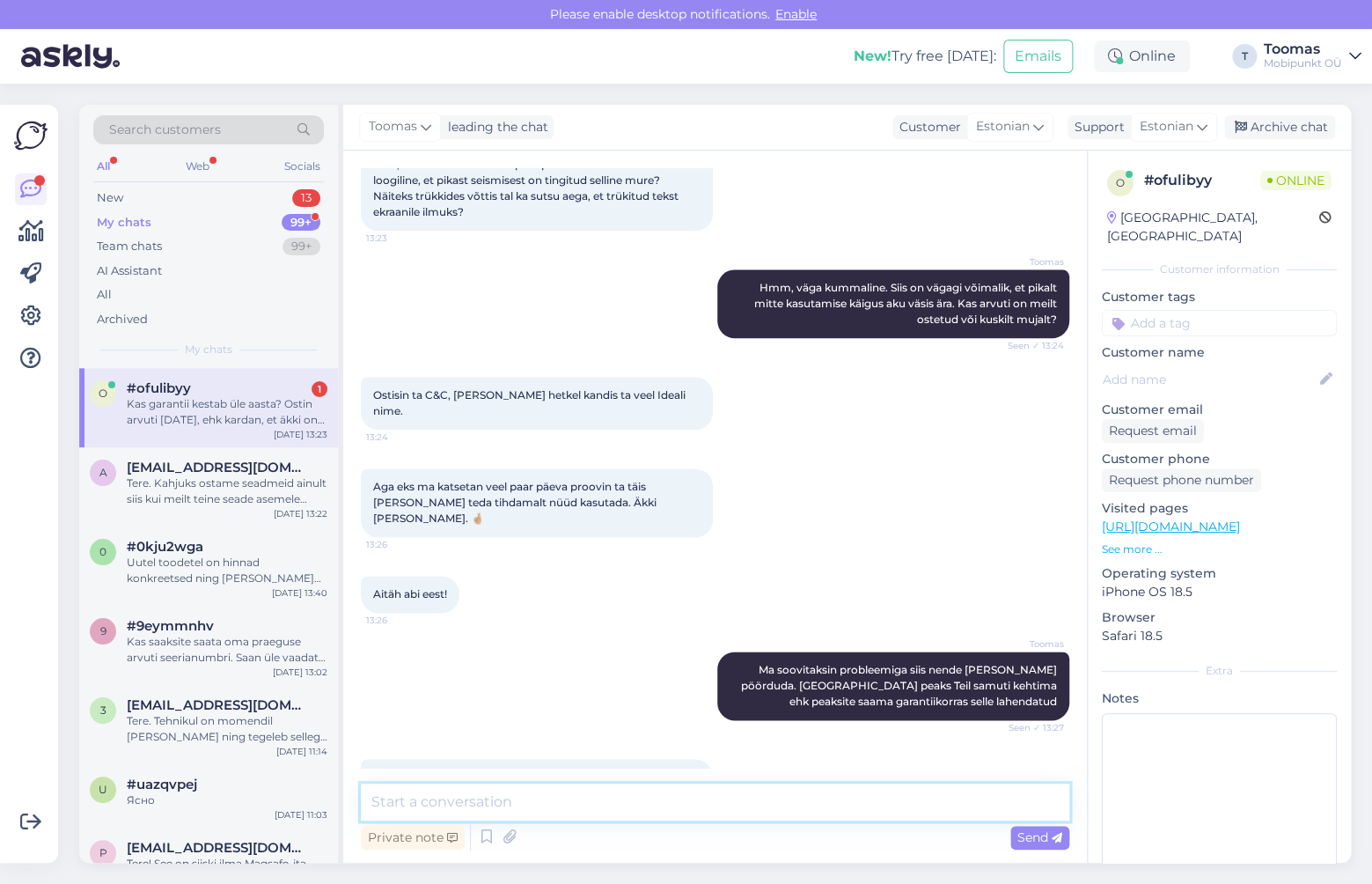
click at [615, 788] on textarea at bounding box center [714, 802] width 708 height 37
type textarea "Kui oli eraisikule ostetud siis on garantii kaks aastat"
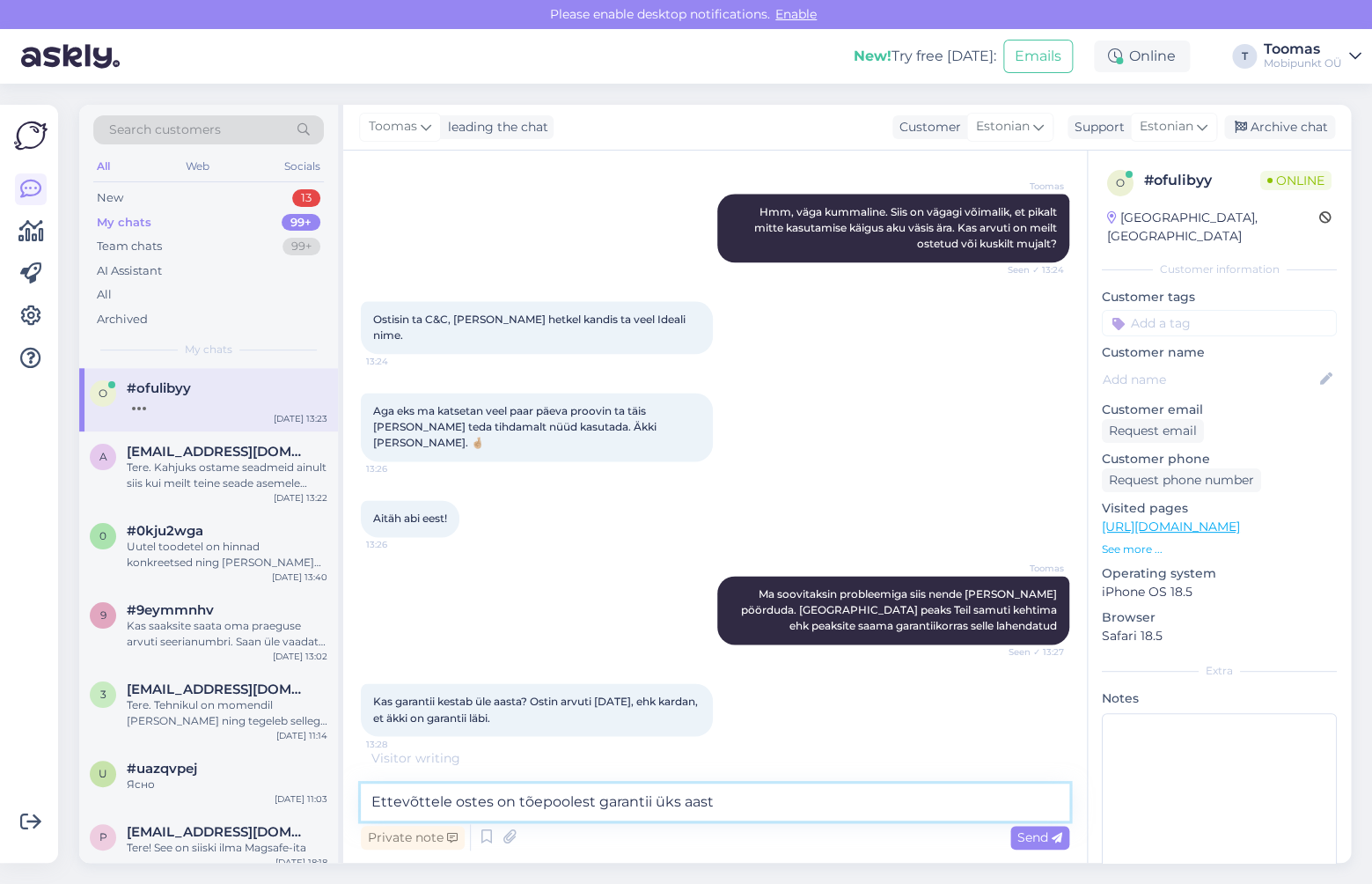
type textarea "Ettevõttele ostes on tõepoolest garantii üks aasta"
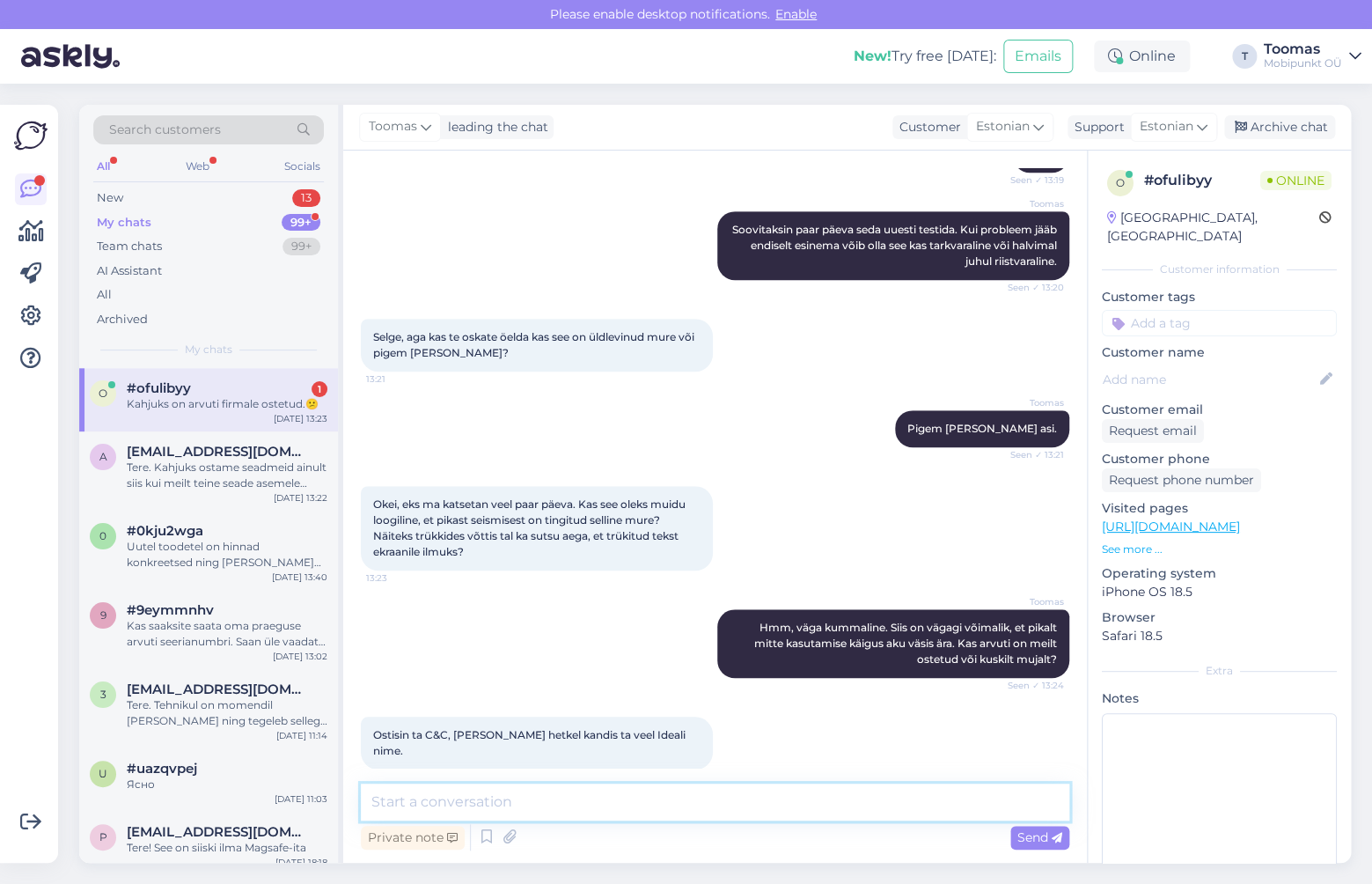
scroll to position [974, 0]
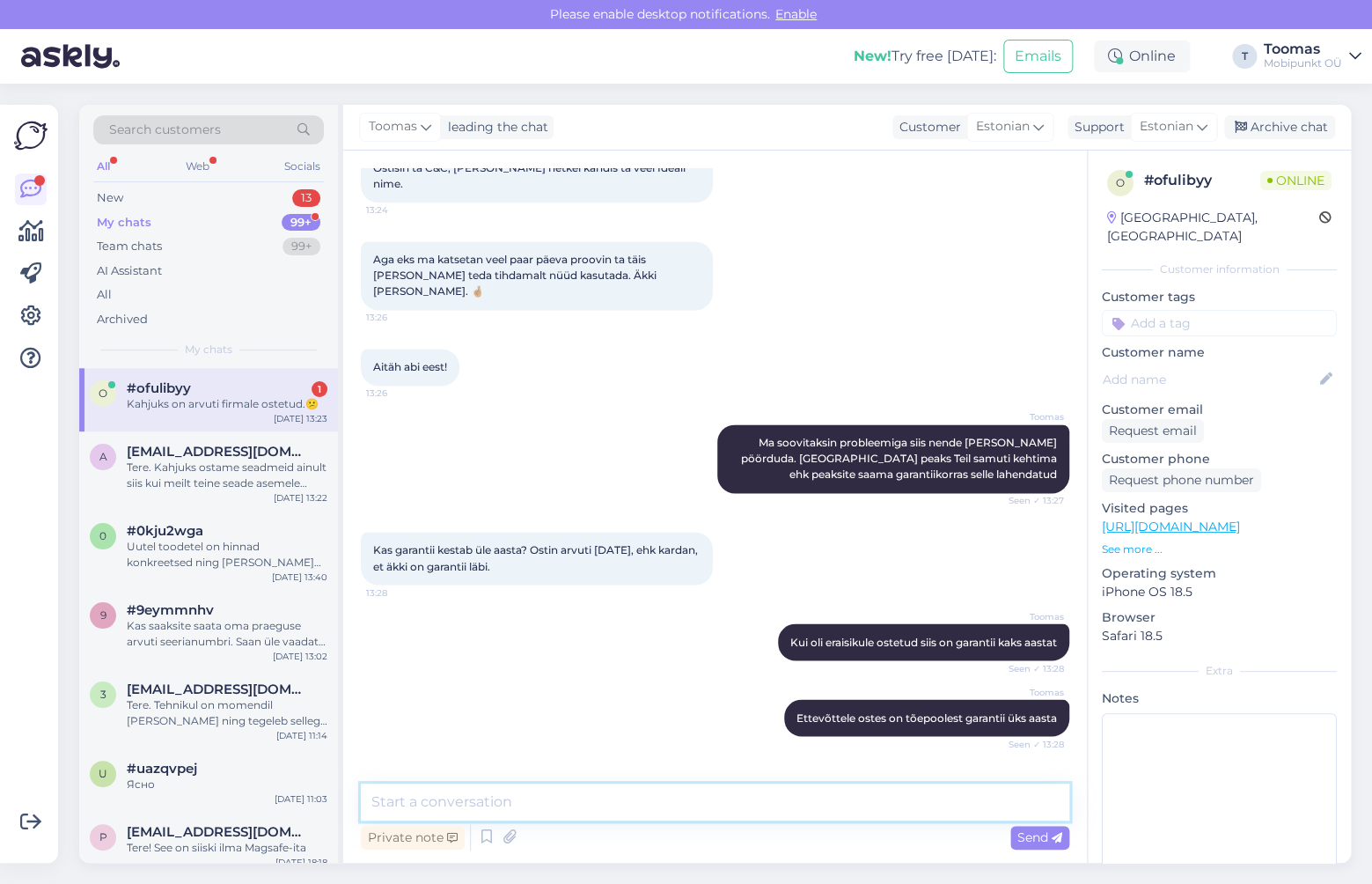
click at [643, 792] on textarea at bounding box center [714, 802] width 708 height 37
type textarea "Arusaadav, see loomulikult väga kahju. Sellisel juhul saame iseenest ka diagnos…"
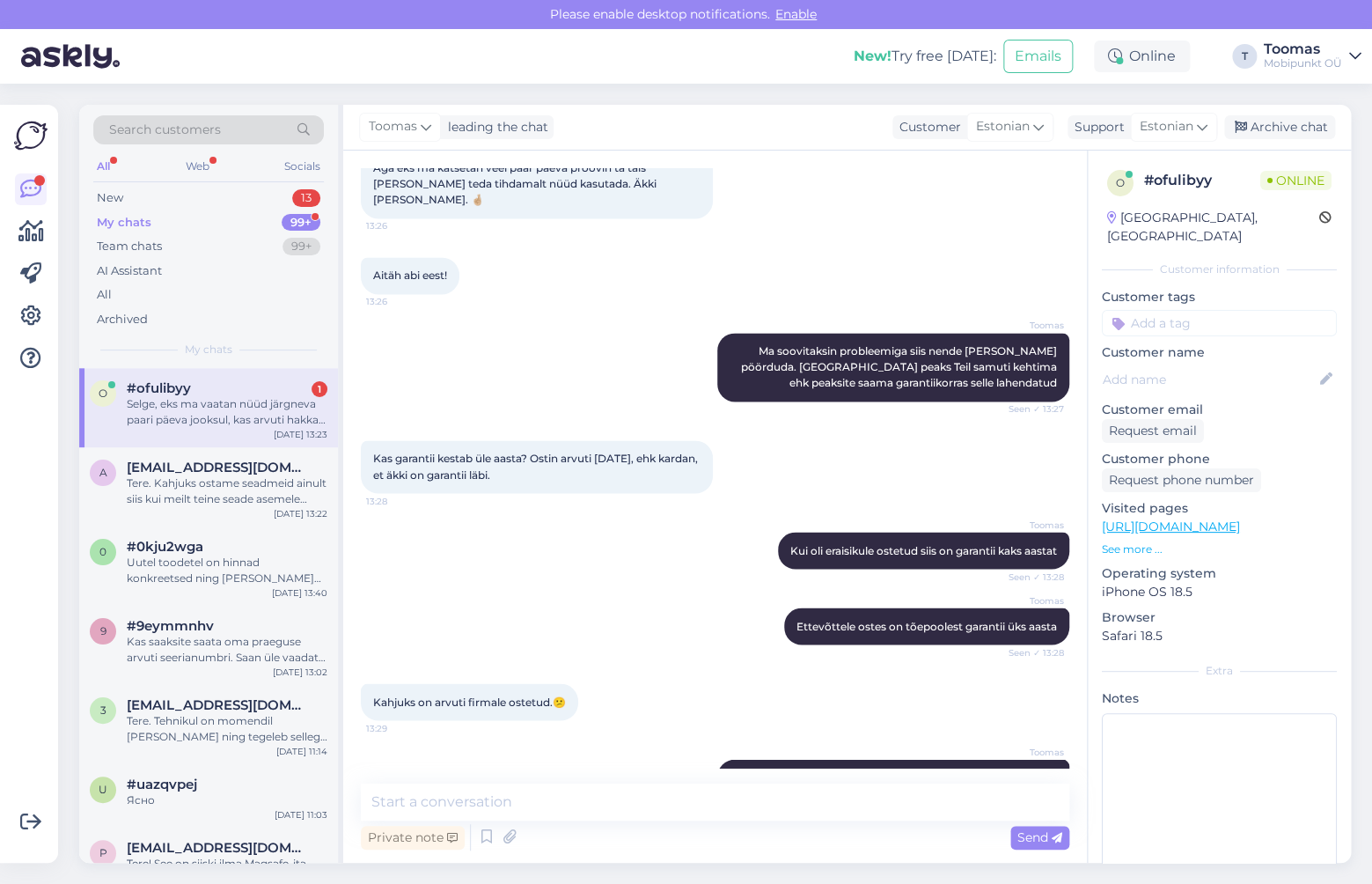
scroll to position [1157, 0]
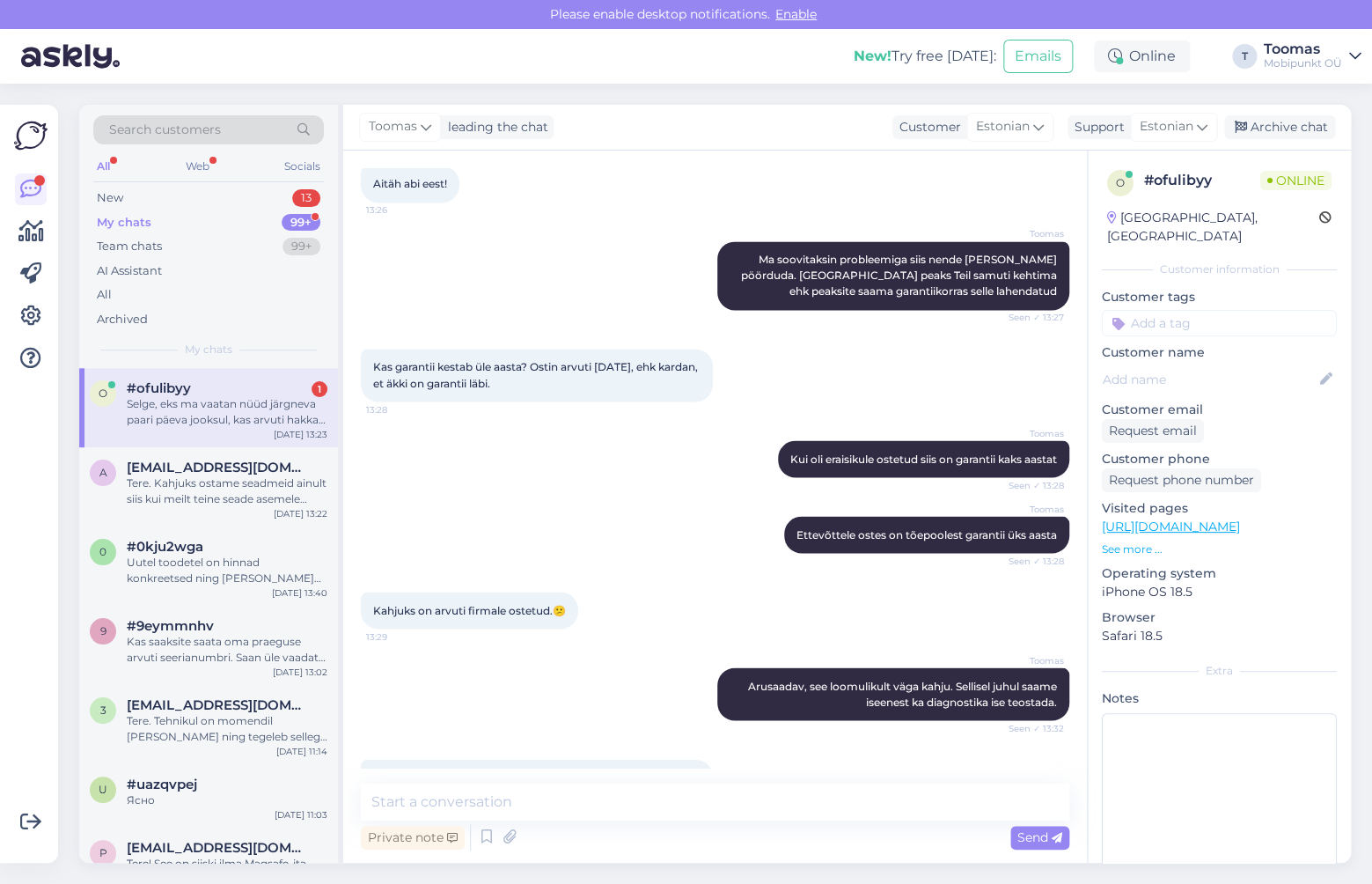
click at [590, 781] on div "Chat started [DATE] Tere! Minu probleem seisneb selles, et minu Macbook aku saa…" at bounding box center [714, 506] width 744 height 712
click at [579, 789] on textarea at bounding box center [714, 802] width 708 height 37
type textarea "Arusaadav"
